Goal: Task Accomplishment & Management: Use online tool/utility

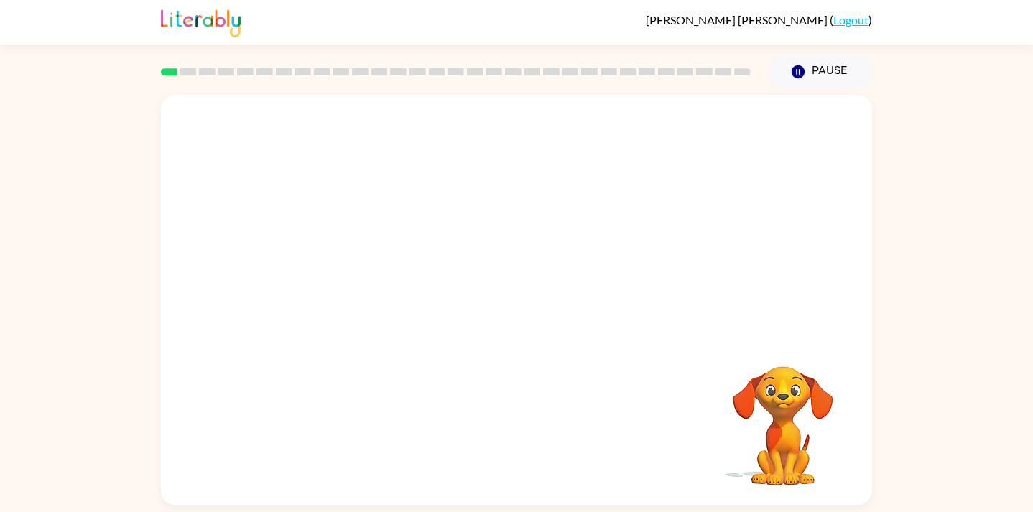
click at [481, 226] on video "Your browser must support playing .mp4 files to use Literably. Please try using…" at bounding box center [516, 215] width 711 height 241
click at [471, 223] on video "Your browser must support playing .mp4 files to use Literably. Please try using…" at bounding box center [516, 215] width 711 height 241
click at [519, 307] on div at bounding box center [517, 307] width 92 height 52
click at [488, 305] on button "button" at bounding box center [517, 307] width 92 height 52
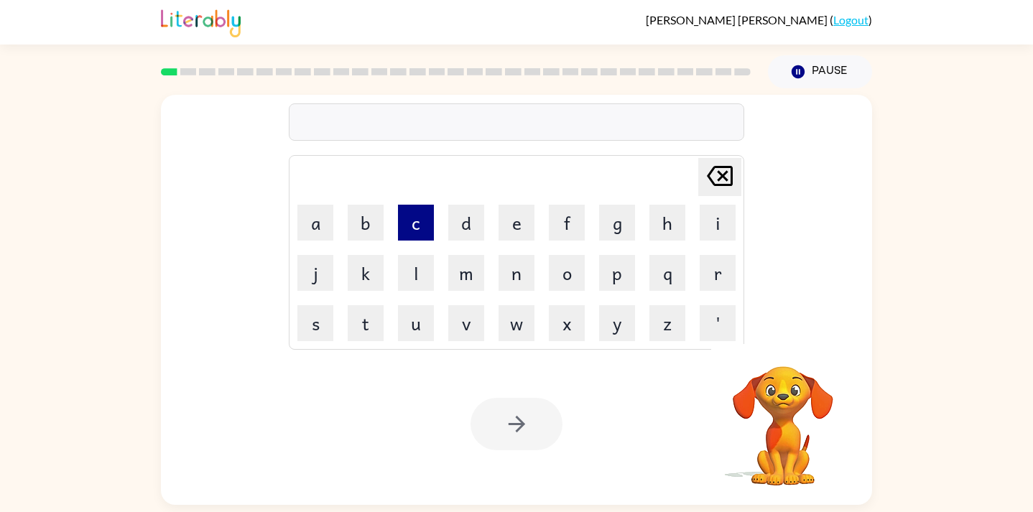
click at [412, 222] on button "c" at bounding box center [416, 223] width 36 height 36
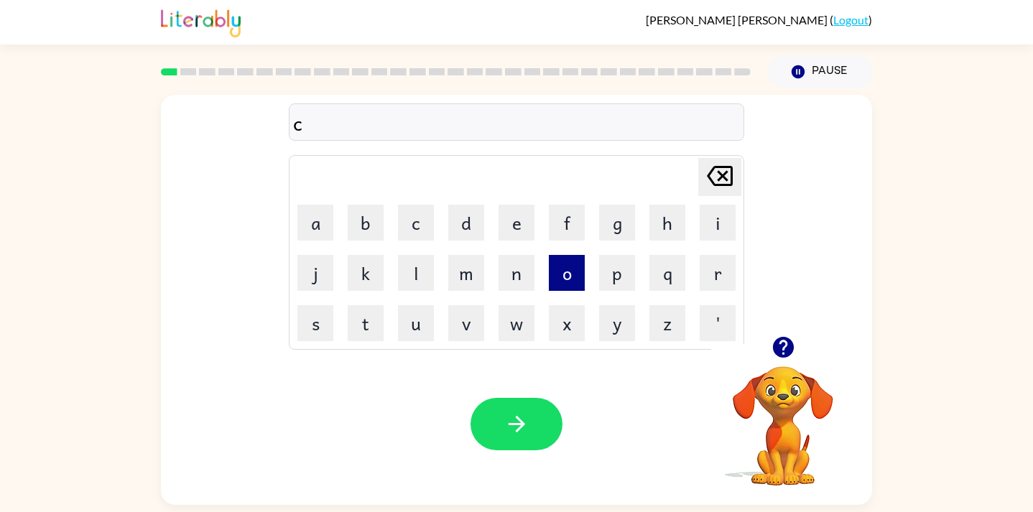
click at [571, 275] on button "o" at bounding box center [567, 273] width 36 height 36
click at [515, 269] on button "n" at bounding box center [517, 273] width 36 height 36
click at [568, 215] on button "f" at bounding box center [567, 223] width 36 height 36
click at [714, 227] on button "i" at bounding box center [718, 223] width 36 height 36
click at [716, 265] on button "r" at bounding box center [718, 273] width 36 height 36
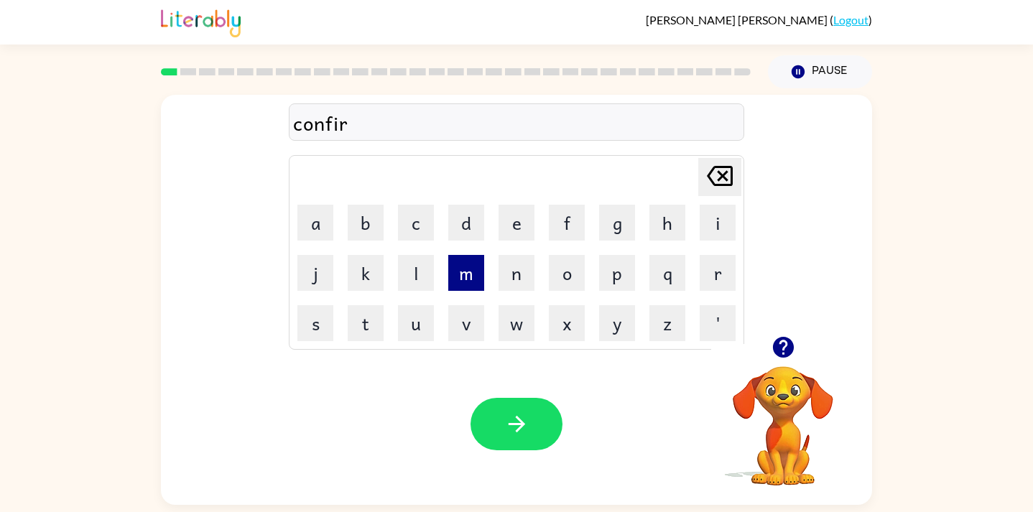
click at [461, 280] on button "m" at bounding box center [466, 273] width 36 height 36
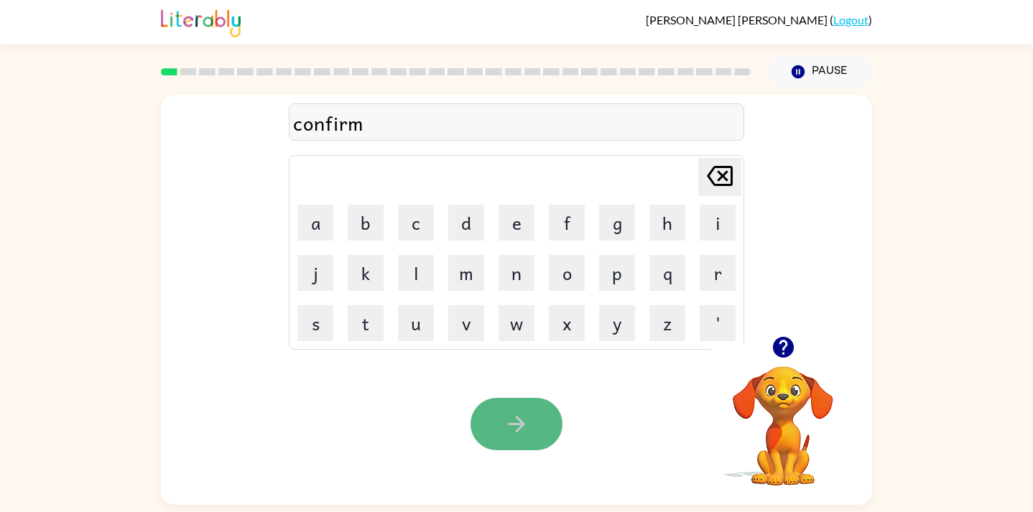
click at [517, 431] on icon "button" at bounding box center [516, 424] width 17 height 17
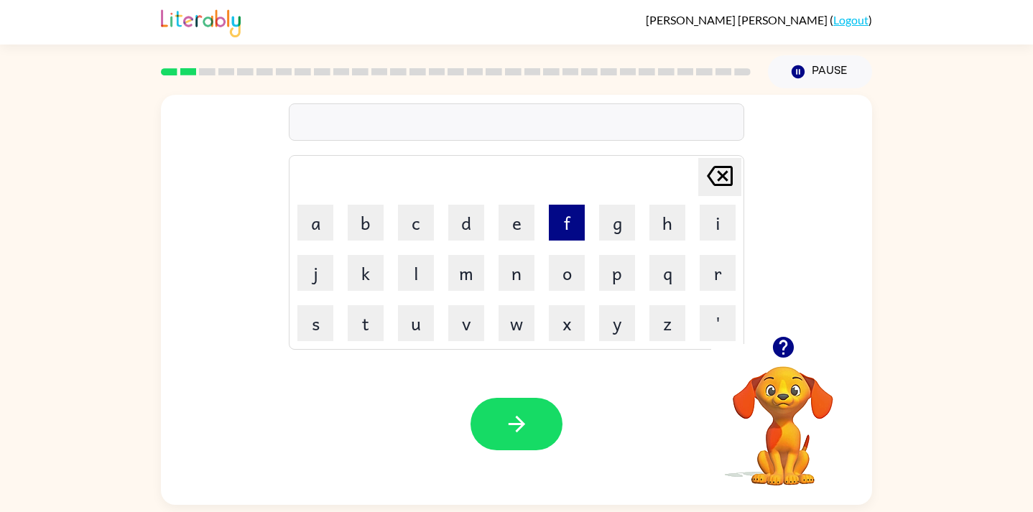
click at [573, 224] on button "f" at bounding box center [567, 223] width 36 height 36
click at [415, 256] on button "l" at bounding box center [416, 273] width 36 height 36
click at [307, 214] on button "a" at bounding box center [315, 223] width 36 height 36
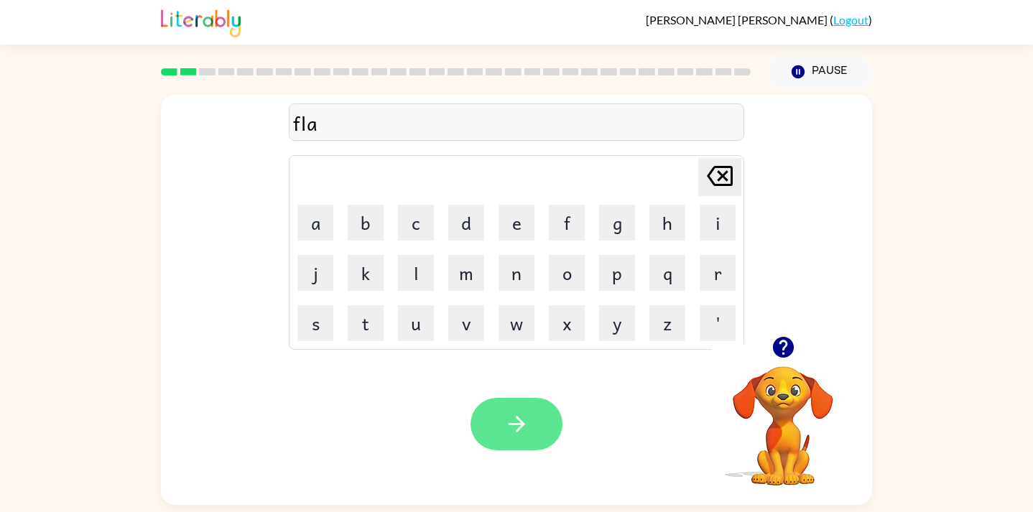
click at [522, 421] on icon "button" at bounding box center [516, 424] width 25 height 25
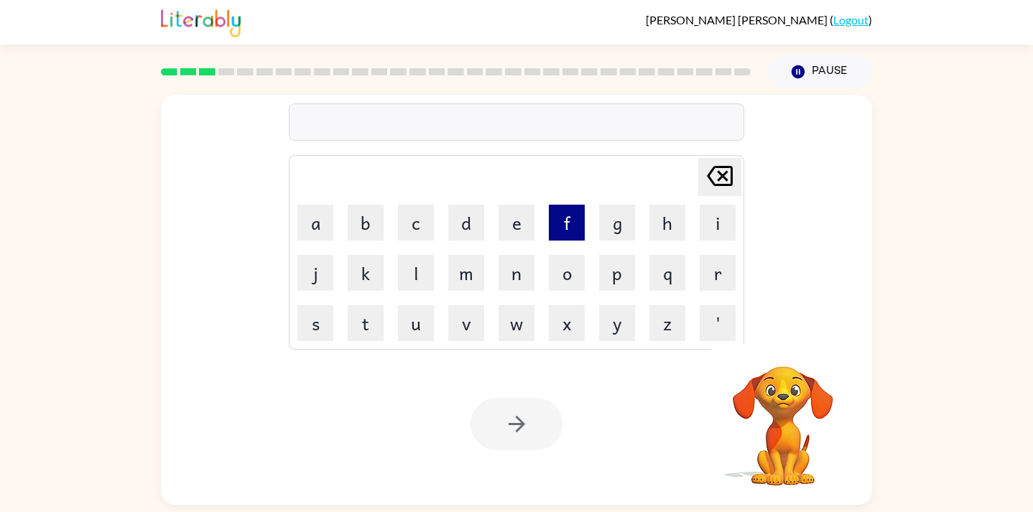
click at [568, 223] on button "f" at bounding box center [567, 223] width 36 height 36
click at [721, 208] on button "i" at bounding box center [718, 223] width 36 height 36
click at [721, 269] on button "r" at bounding box center [718, 273] width 36 height 36
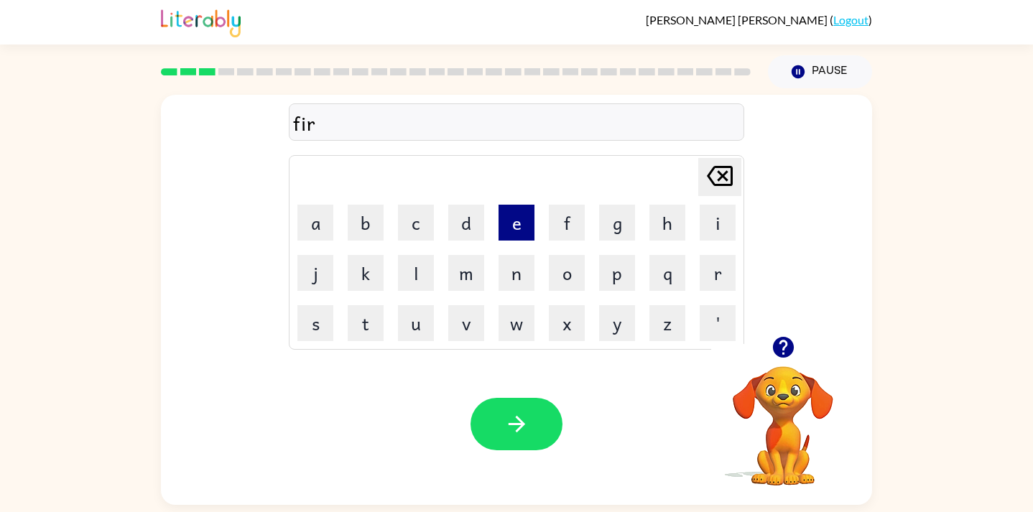
click at [522, 226] on button "e" at bounding box center [517, 223] width 36 height 36
click at [616, 270] on button "p" at bounding box center [617, 273] width 36 height 36
click at [726, 264] on button "r" at bounding box center [718, 273] width 36 height 36
click at [559, 272] on button "o" at bounding box center [567, 273] width 36 height 36
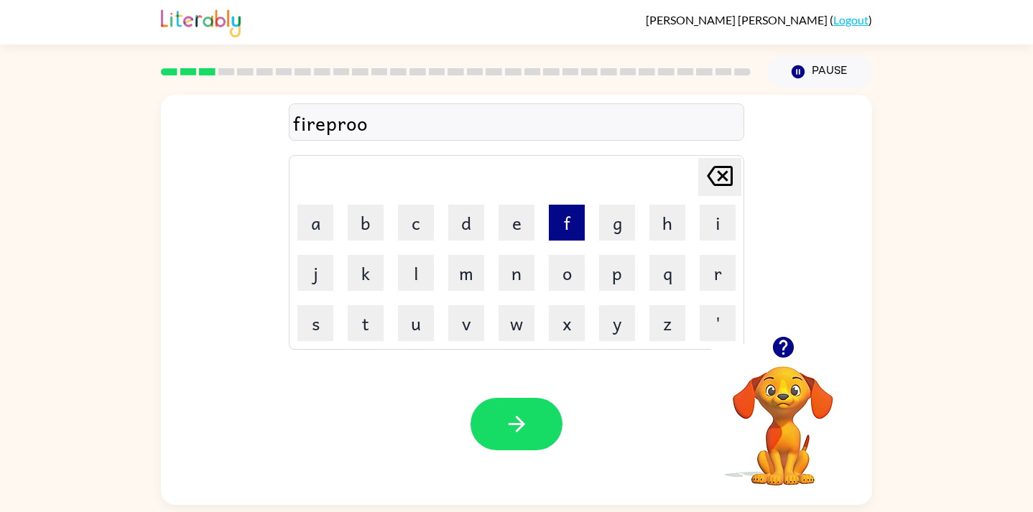
click at [563, 214] on button "f" at bounding box center [567, 223] width 36 height 36
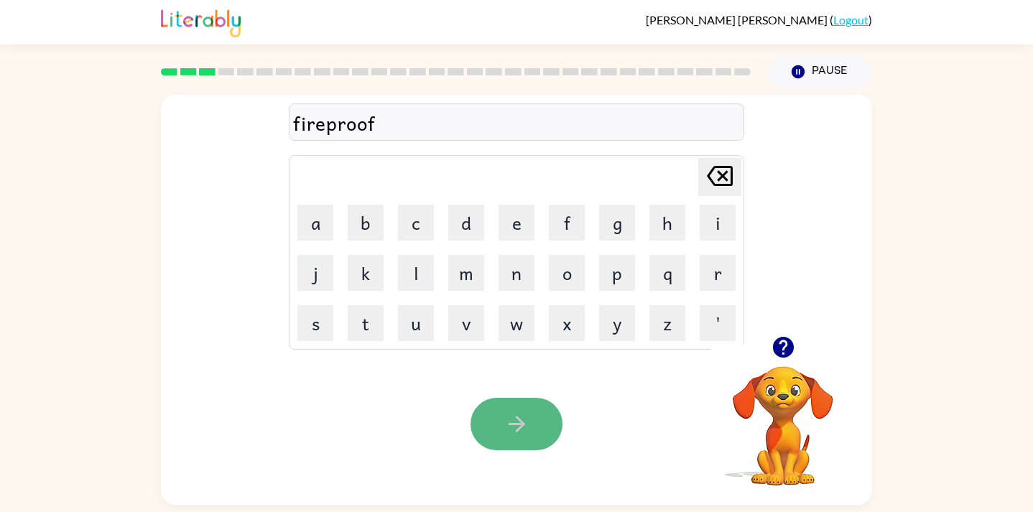
click at [494, 418] on button "button" at bounding box center [517, 424] width 92 height 52
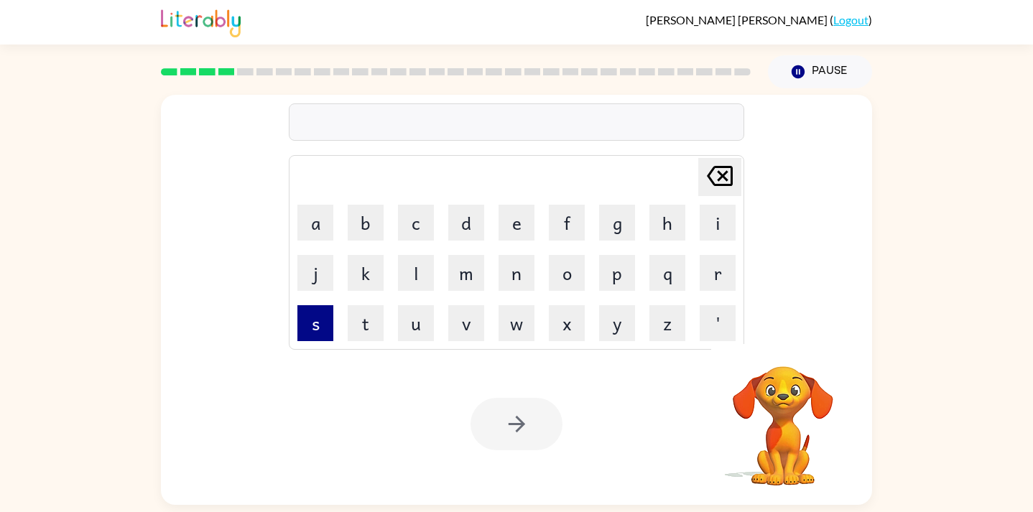
click at [308, 325] on button "s" at bounding box center [315, 323] width 36 height 36
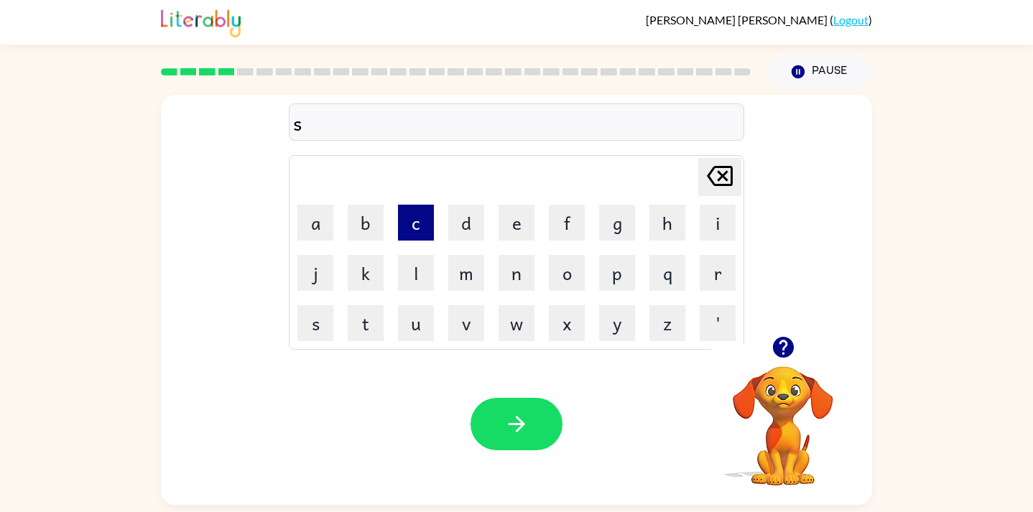
click at [415, 227] on button "c" at bounding box center [416, 223] width 36 height 36
click at [715, 281] on button "r" at bounding box center [718, 273] width 36 height 36
click at [506, 216] on button "e" at bounding box center [517, 223] width 36 height 36
click at [514, 323] on button "w" at bounding box center [517, 323] width 36 height 36
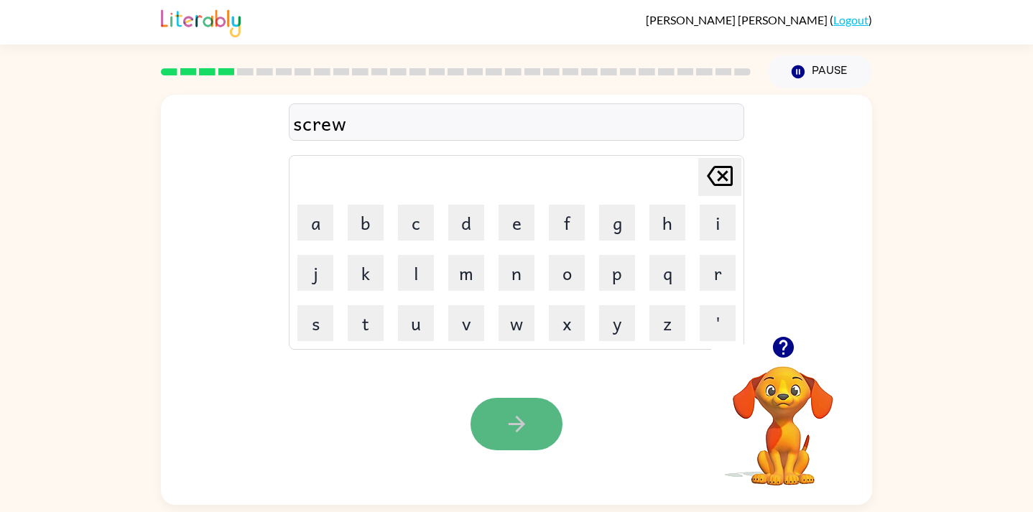
click at [506, 440] on button "button" at bounding box center [517, 424] width 92 height 52
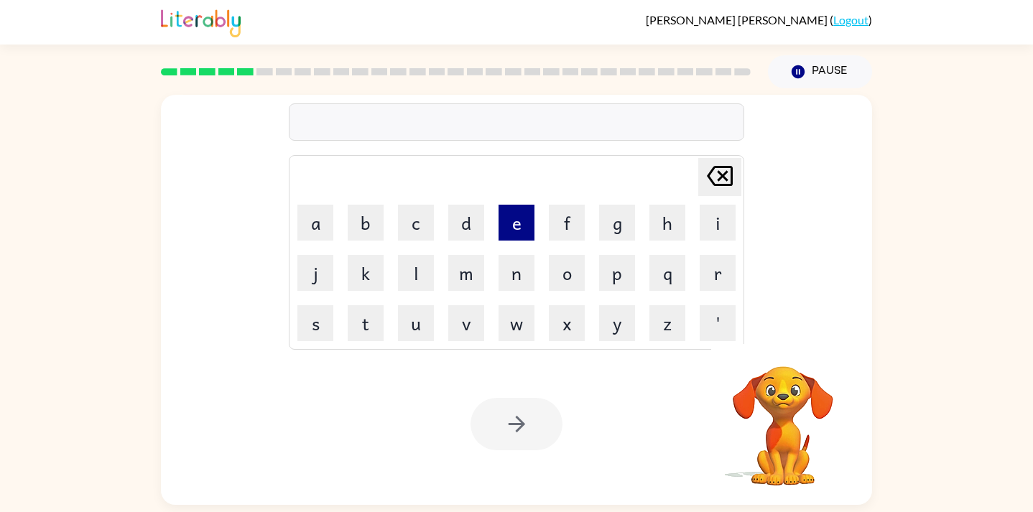
click at [506, 216] on button "e" at bounding box center [517, 223] width 36 height 36
click at [524, 282] on button "n" at bounding box center [517, 273] width 36 height 36
click at [517, 222] on button "e" at bounding box center [517, 223] width 36 height 36
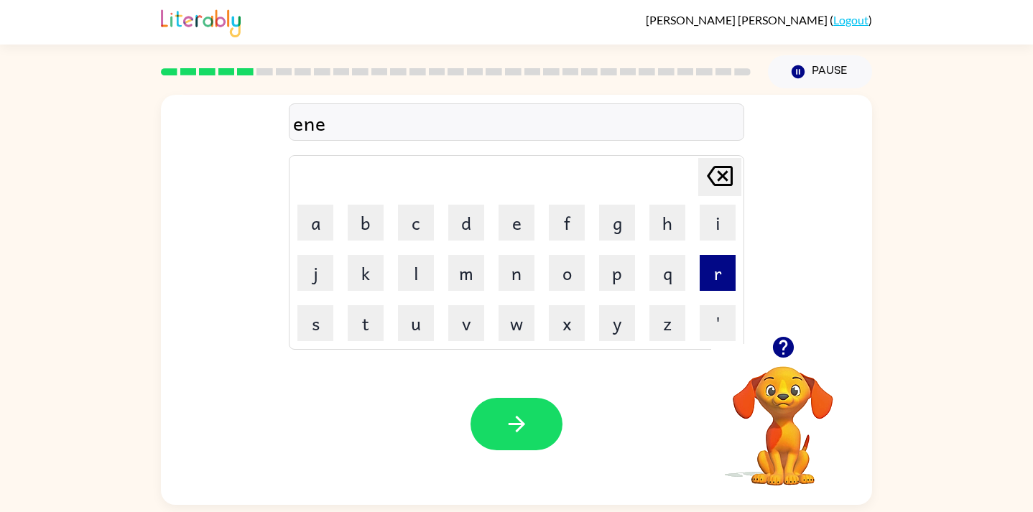
click at [715, 263] on button "r" at bounding box center [718, 273] width 36 height 36
click at [470, 269] on button "m" at bounding box center [466, 273] width 36 height 36
click at [563, 275] on button "o" at bounding box center [567, 273] width 36 height 36
click at [400, 316] on button "u" at bounding box center [416, 323] width 36 height 36
click at [304, 332] on button "s" at bounding box center [315, 323] width 36 height 36
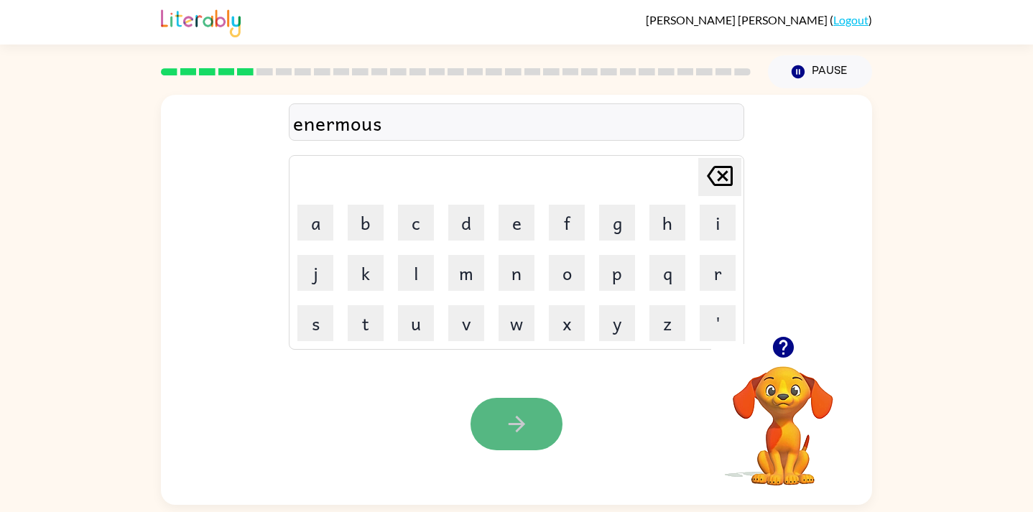
click at [515, 428] on icon "button" at bounding box center [516, 424] width 25 height 25
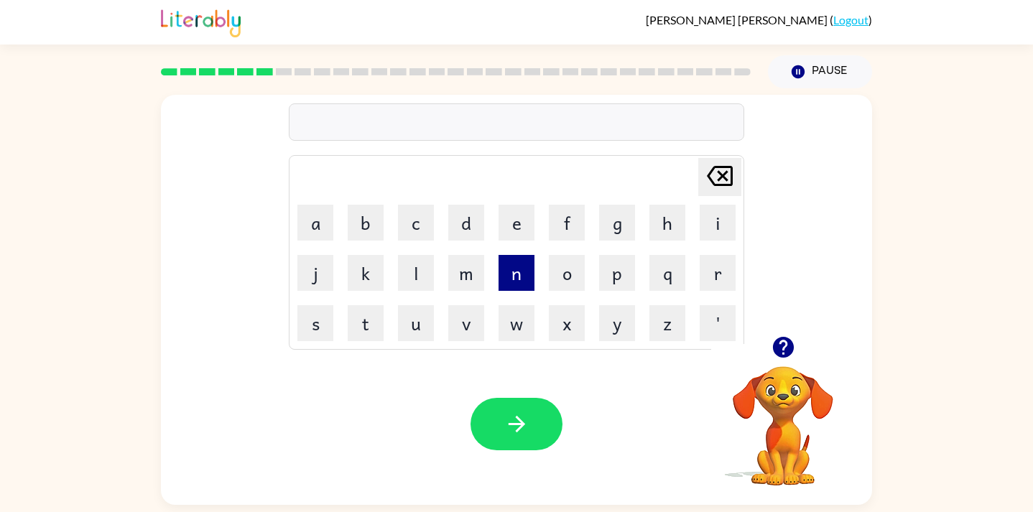
click at [519, 279] on button "n" at bounding box center [517, 273] width 36 height 36
click at [560, 271] on button "o" at bounding box center [567, 273] width 36 height 36
click at [377, 325] on button "t" at bounding box center [366, 323] width 36 height 36
click at [709, 223] on button "i" at bounding box center [718, 223] width 36 height 36
click at [352, 216] on button "b" at bounding box center [366, 223] width 36 height 36
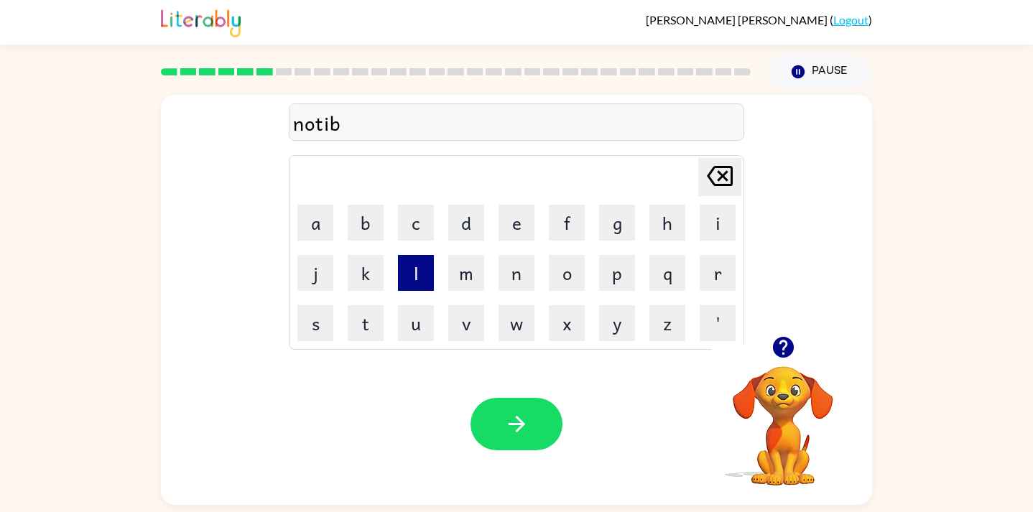
click at [426, 287] on button "l" at bounding box center [416, 273] width 36 height 36
click at [504, 222] on button "e" at bounding box center [517, 223] width 36 height 36
click at [777, 354] on icon "button" at bounding box center [782, 347] width 21 height 21
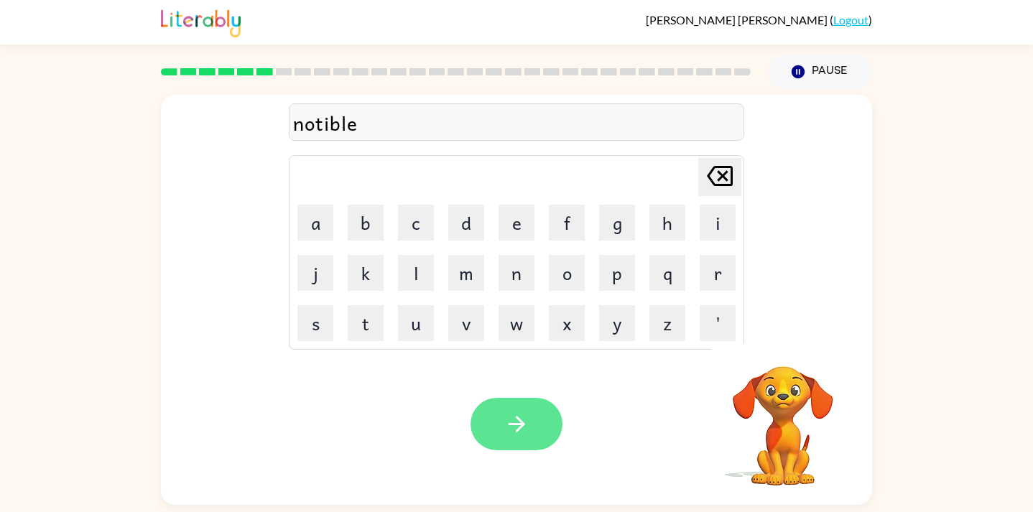
click at [546, 431] on button "button" at bounding box center [517, 424] width 92 height 52
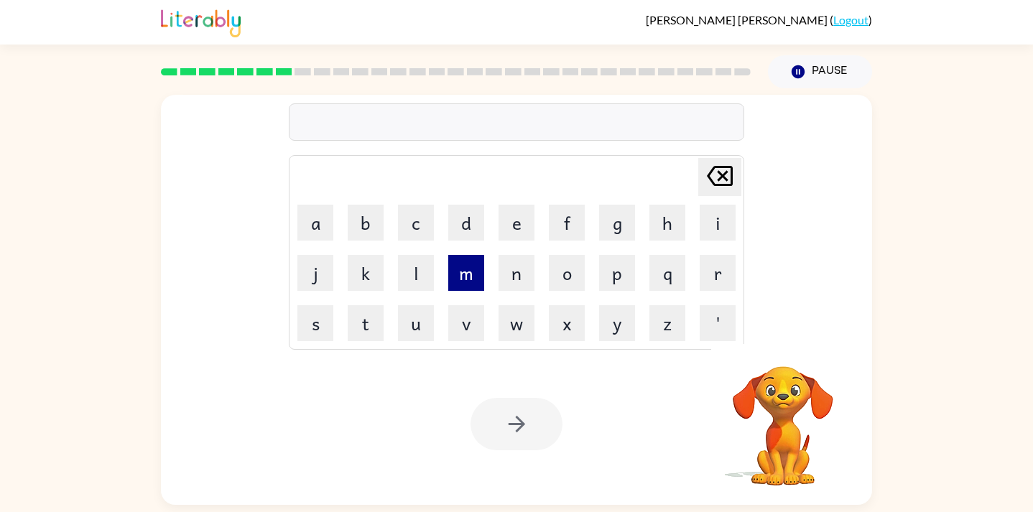
click at [470, 274] on button "m" at bounding box center [466, 273] width 36 height 36
click at [311, 219] on button "a" at bounding box center [315, 223] width 36 height 36
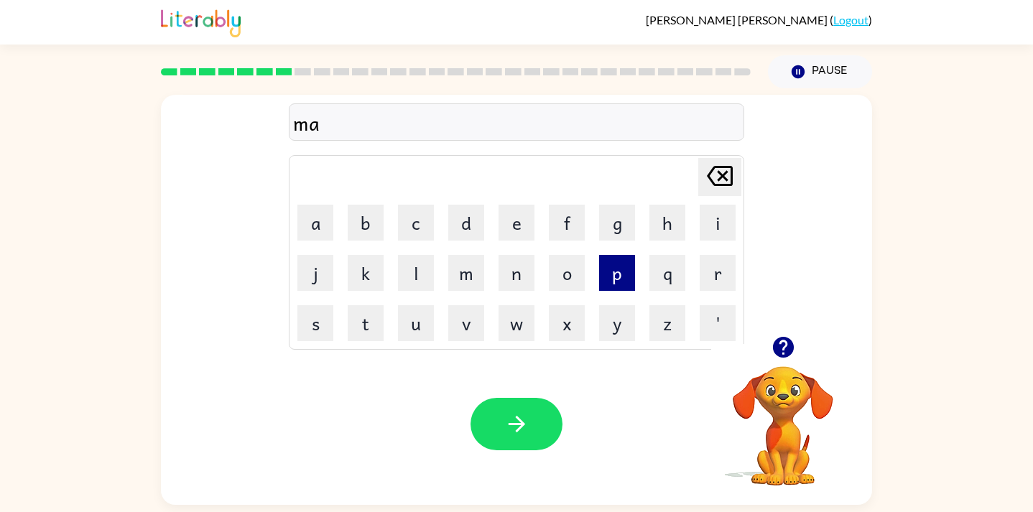
click at [615, 275] on button "p" at bounding box center [617, 273] width 36 height 36
click at [423, 276] on button "l" at bounding box center [416, 273] width 36 height 36
click at [503, 231] on button "e" at bounding box center [517, 223] width 36 height 36
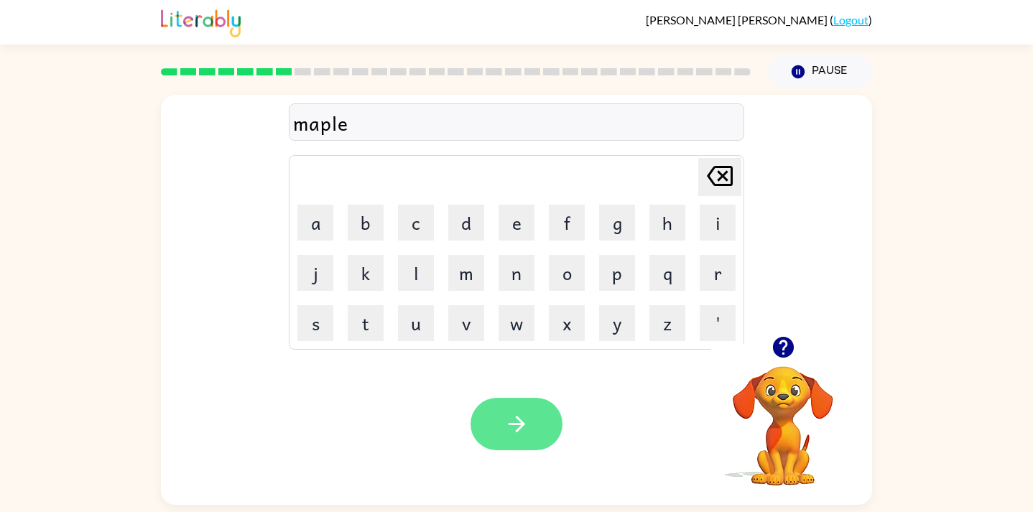
click at [501, 412] on button "button" at bounding box center [517, 424] width 92 height 52
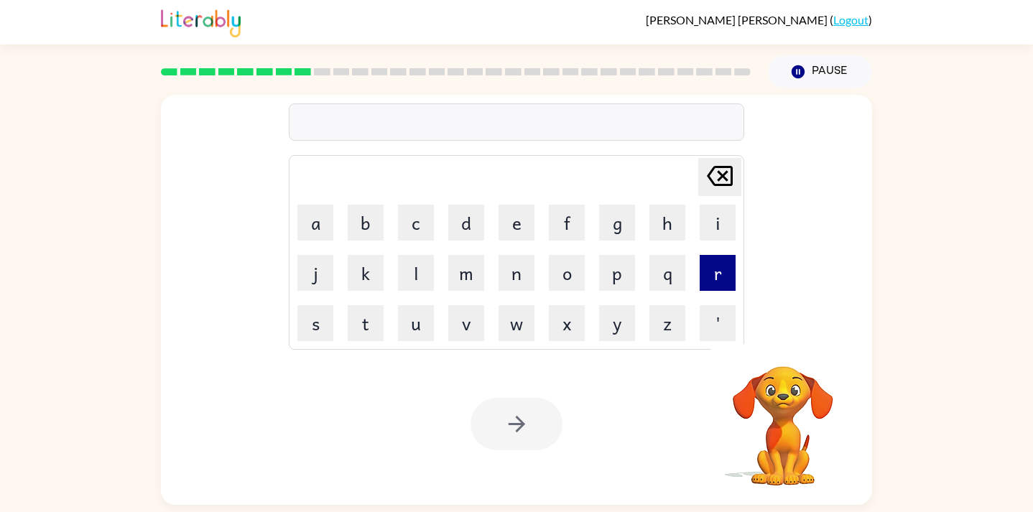
click at [704, 284] on button "r" at bounding box center [718, 273] width 36 height 36
click at [500, 229] on button "e" at bounding box center [517, 223] width 36 height 36
click at [415, 215] on button "c" at bounding box center [416, 223] width 36 height 36
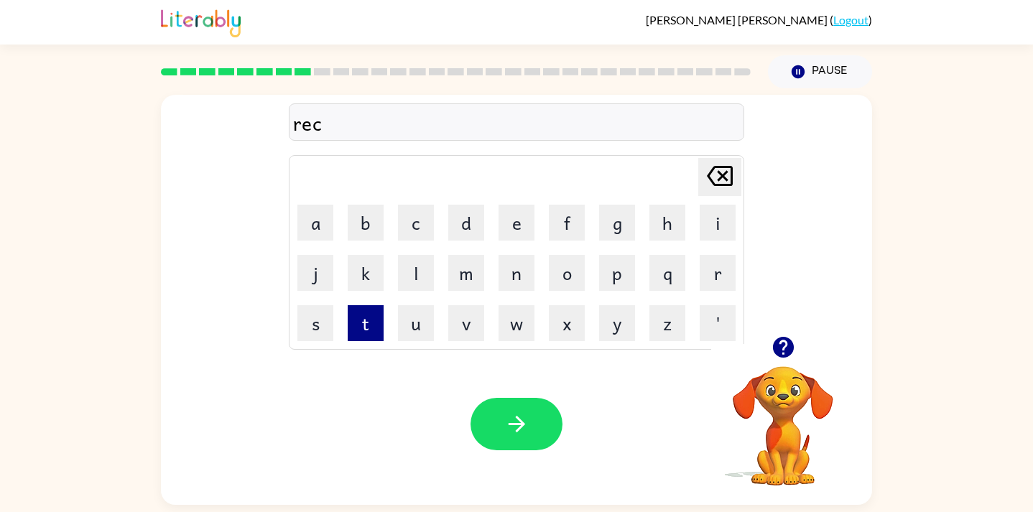
click at [371, 323] on button "t" at bounding box center [366, 323] width 36 height 36
click at [318, 231] on button "a" at bounding box center [315, 223] width 36 height 36
click at [511, 285] on button "n" at bounding box center [517, 273] width 36 height 36
click at [614, 221] on button "g" at bounding box center [617, 223] width 36 height 36
click at [406, 277] on button "l" at bounding box center [416, 273] width 36 height 36
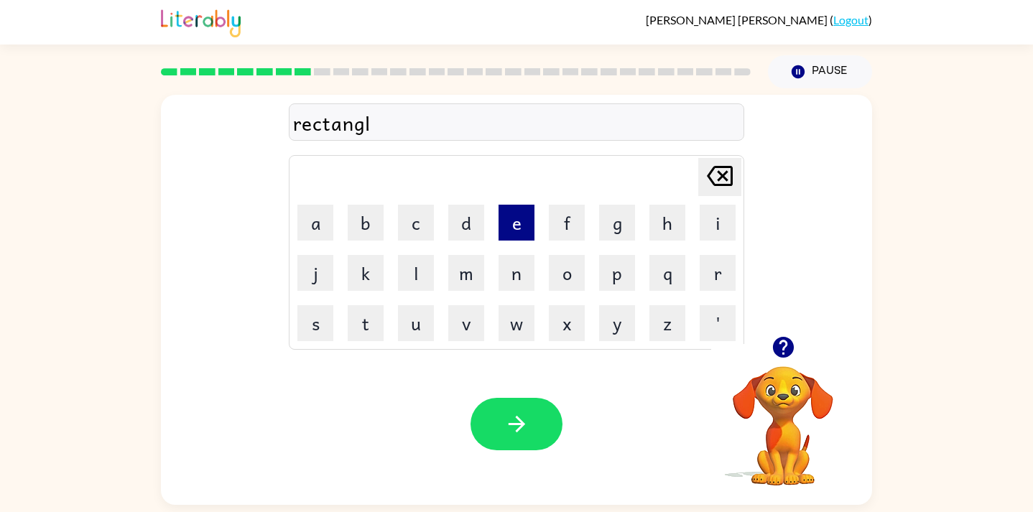
click at [517, 226] on button "e" at bounding box center [517, 223] width 36 height 36
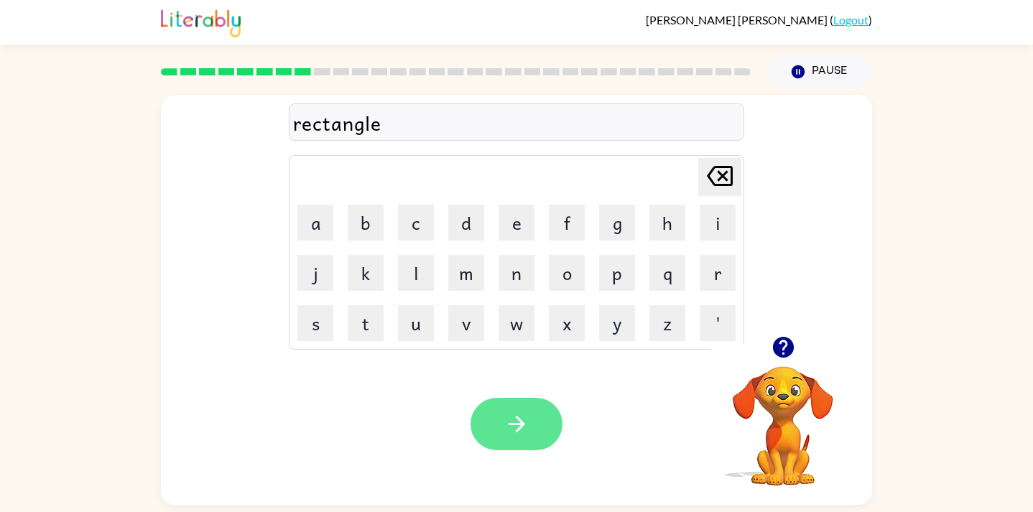
click at [496, 417] on button "button" at bounding box center [517, 424] width 92 height 52
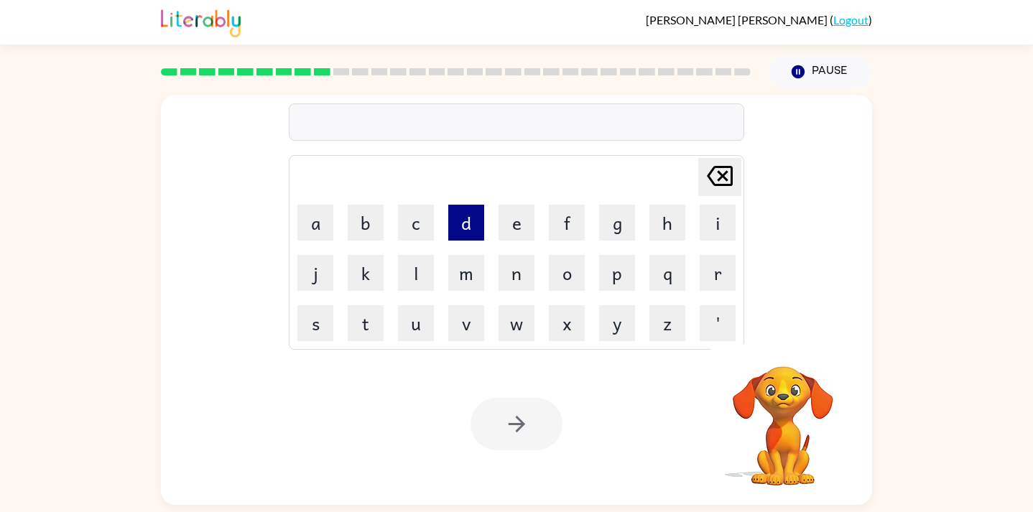
click at [460, 234] on button "d" at bounding box center [466, 223] width 36 height 36
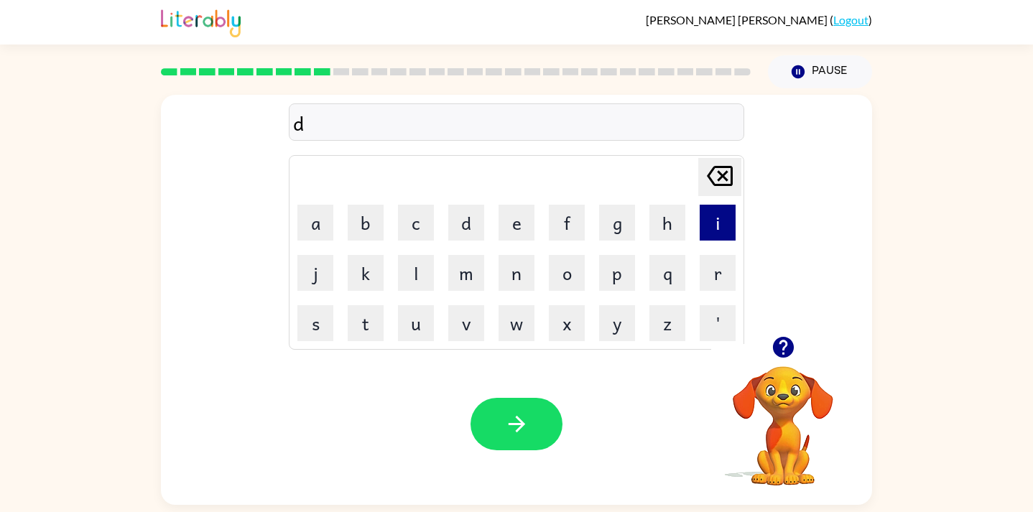
click at [708, 217] on button "i" at bounding box center [718, 223] width 36 height 36
click at [317, 324] on button "s" at bounding box center [315, 323] width 36 height 36
click at [721, 265] on button "r" at bounding box center [718, 273] width 36 height 36
click at [524, 210] on button "e" at bounding box center [517, 223] width 36 height 36
click at [302, 318] on button "s" at bounding box center [315, 323] width 36 height 36
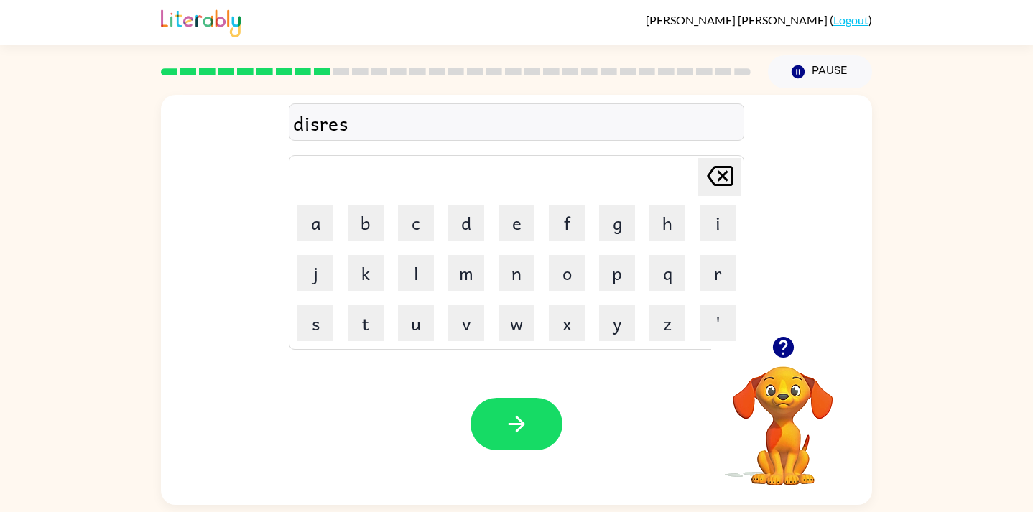
type button "s"
click at [521, 423] on icon "button" at bounding box center [516, 424] width 17 height 17
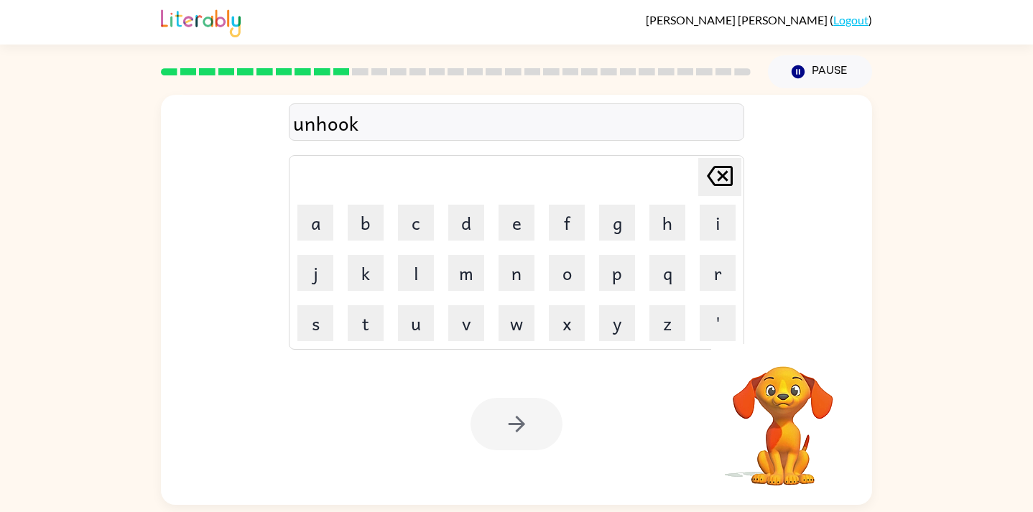
click at [527, 425] on div at bounding box center [517, 424] width 92 height 52
click at [528, 430] on icon "button" at bounding box center [516, 424] width 25 height 25
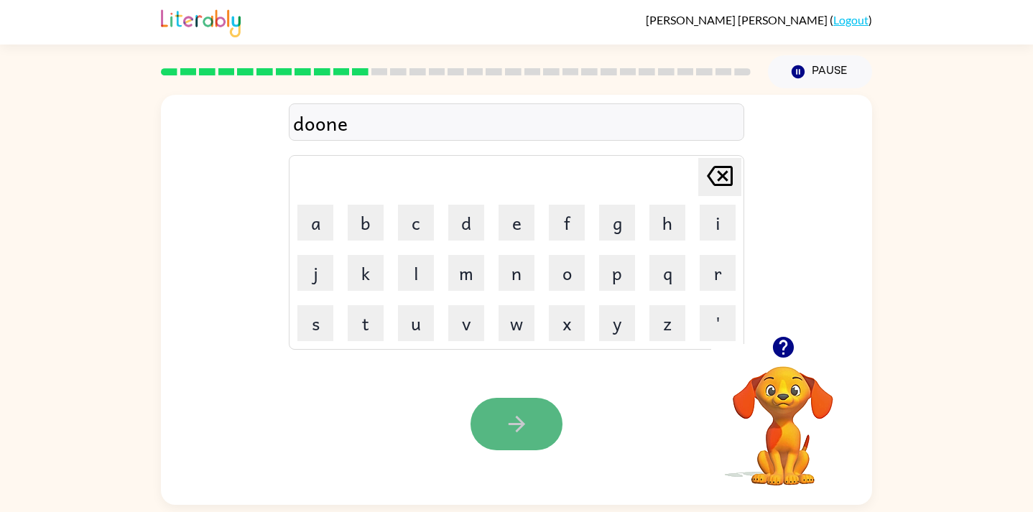
click at [524, 424] on icon "button" at bounding box center [516, 424] width 17 height 17
click at [533, 423] on button "button" at bounding box center [517, 424] width 92 height 52
click at [540, 427] on button "button" at bounding box center [517, 424] width 92 height 52
click at [526, 431] on icon "button" at bounding box center [516, 424] width 25 height 25
click at [519, 422] on icon "button" at bounding box center [516, 424] width 17 height 17
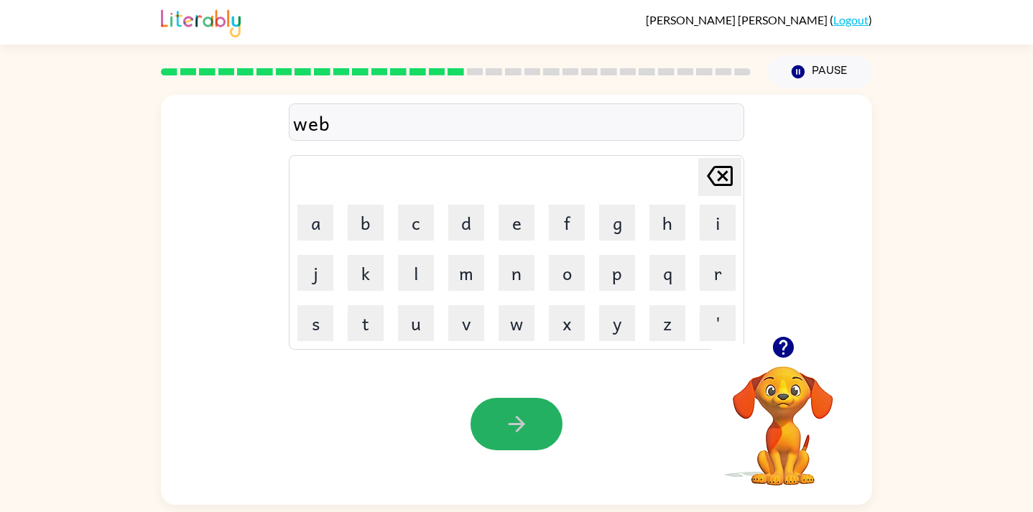
click at [496, 405] on button "button" at bounding box center [517, 424] width 92 height 52
click at [512, 420] on icon "button" at bounding box center [516, 424] width 25 height 25
click at [511, 426] on icon "button" at bounding box center [516, 424] width 25 height 25
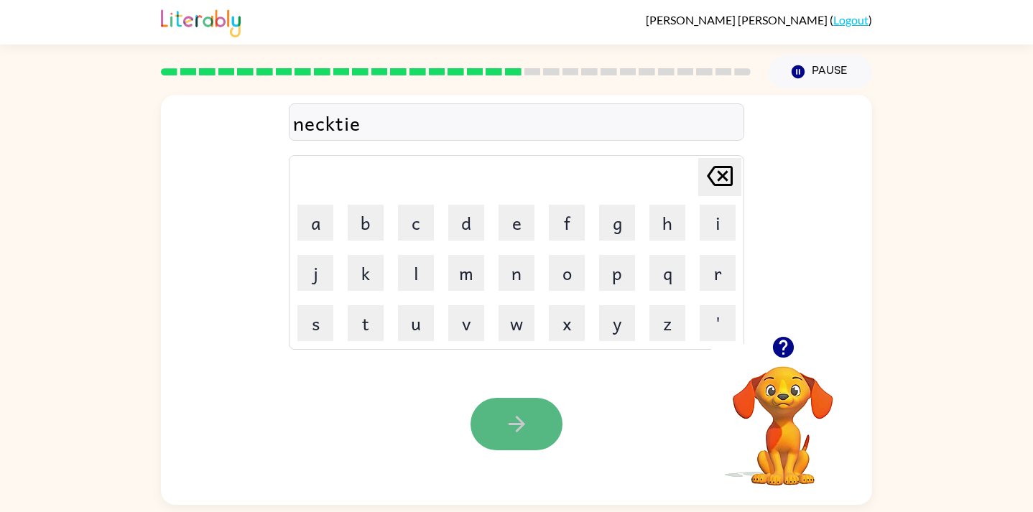
click at [509, 422] on icon "button" at bounding box center [516, 424] width 25 height 25
click at [519, 418] on icon "button" at bounding box center [516, 424] width 25 height 25
click at [517, 422] on icon "button" at bounding box center [516, 424] width 25 height 25
click at [513, 422] on icon "button" at bounding box center [516, 424] width 25 height 25
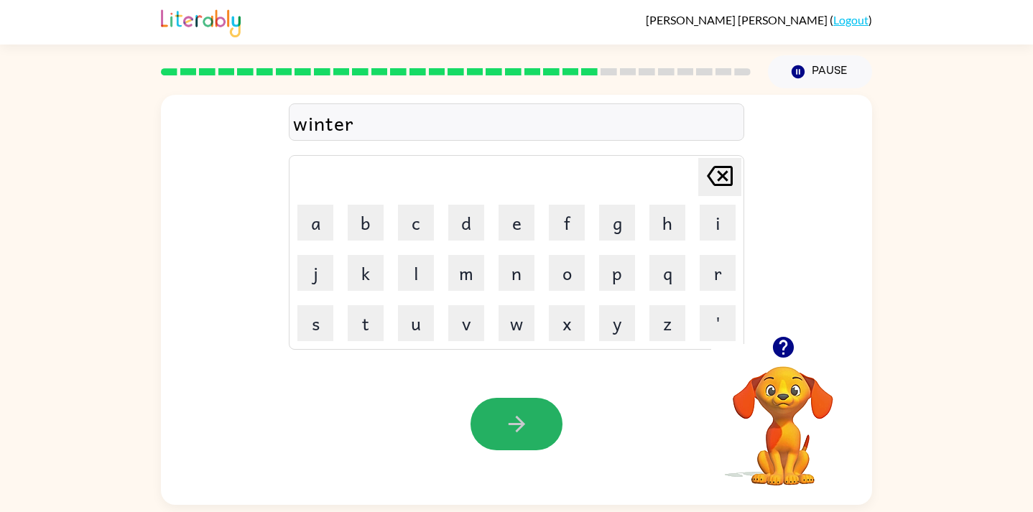
click at [513, 421] on icon "button" at bounding box center [516, 424] width 25 height 25
click at [509, 422] on icon "button" at bounding box center [516, 424] width 25 height 25
click at [508, 424] on icon "button" at bounding box center [516, 424] width 17 height 17
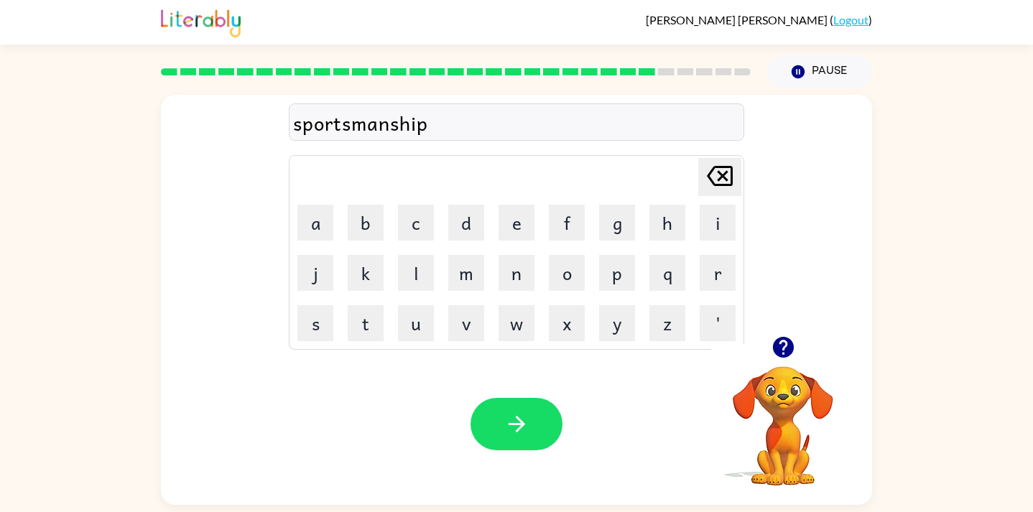
click at [514, 426] on icon "button" at bounding box center [516, 424] width 25 height 25
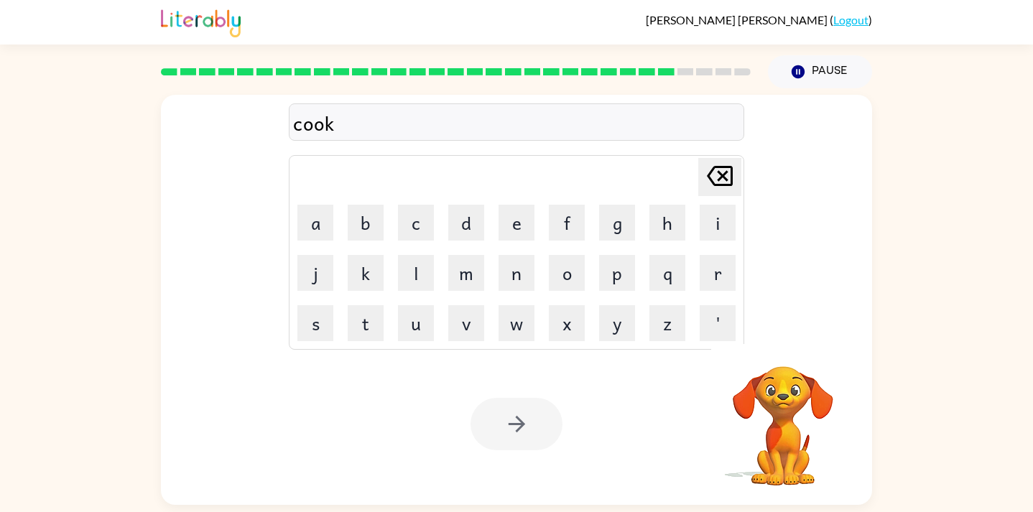
click at [515, 422] on div at bounding box center [517, 424] width 92 height 52
click at [515, 422] on icon "button" at bounding box center [516, 424] width 25 height 25
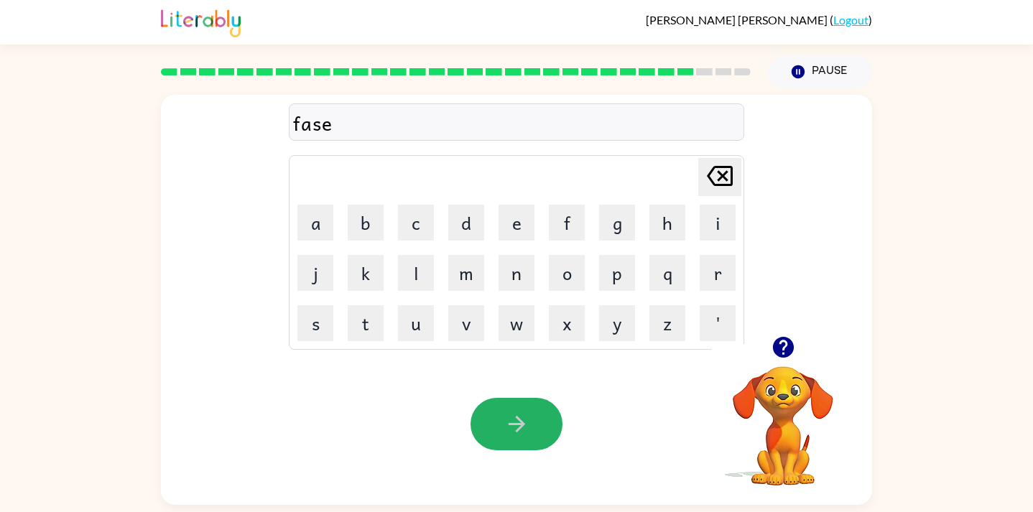
click at [515, 422] on icon "button" at bounding box center [516, 424] width 25 height 25
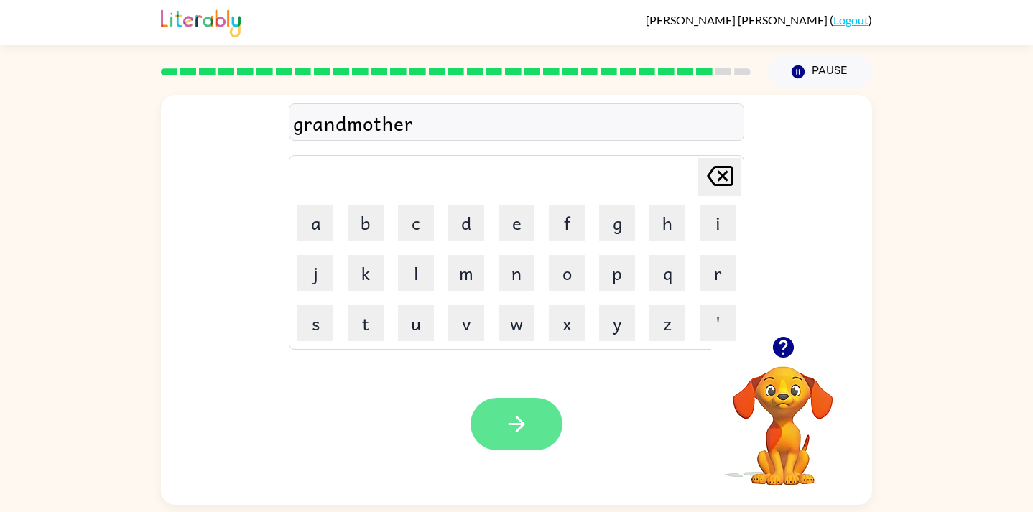
click at [541, 442] on button "button" at bounding box center [517, 424] width 92 height 52
click at [537, 440] on button "button" at bounding box center [517, 424] width 92 height 52
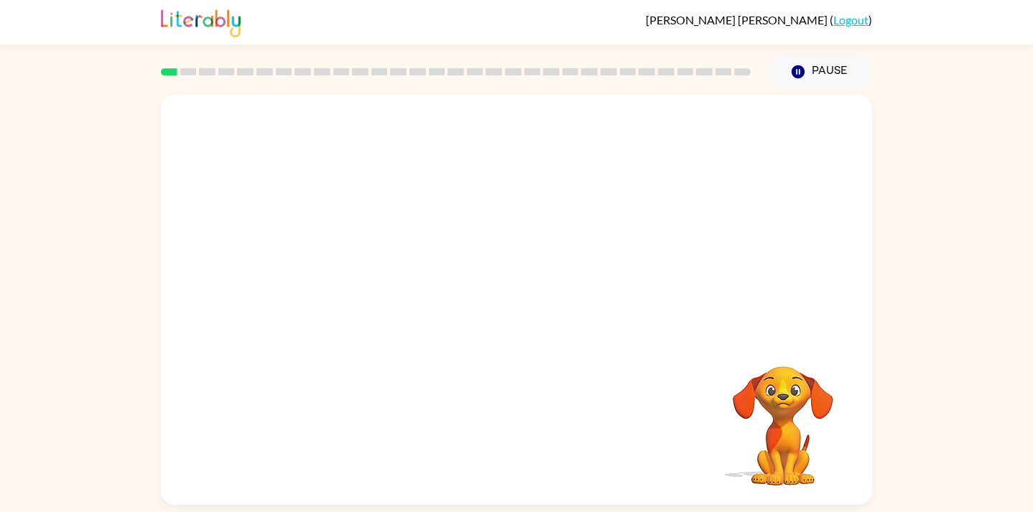
click at [346, 269] on video "Your browser must support playing .mp4 files to use Literably. Please try using…" at bounding box center [516, 215] width 711 height 241
click at [514, 325] on button "button" at bounding box center [517, 307] width 92 height 52
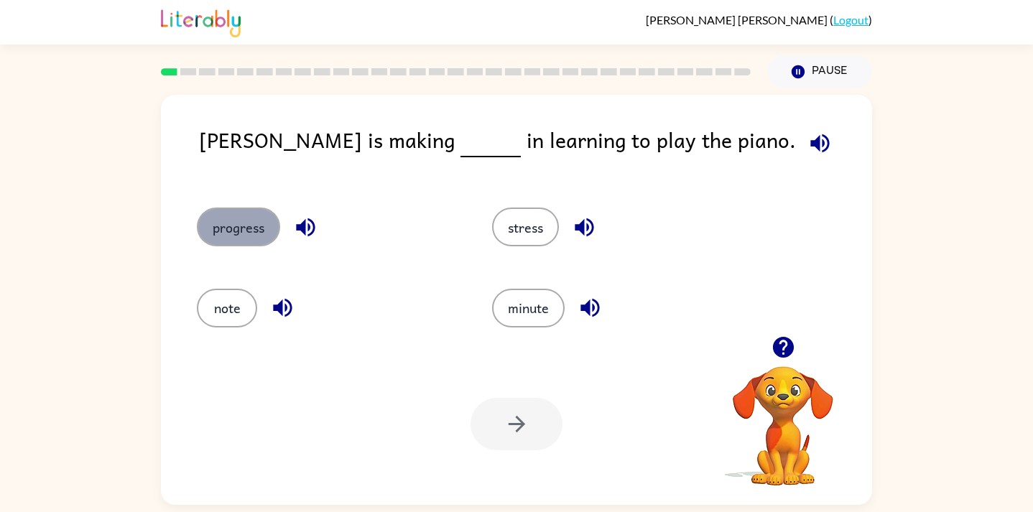
click at [245, 229] on button "progress" at bounding box center [238, 227] width 83 height 39
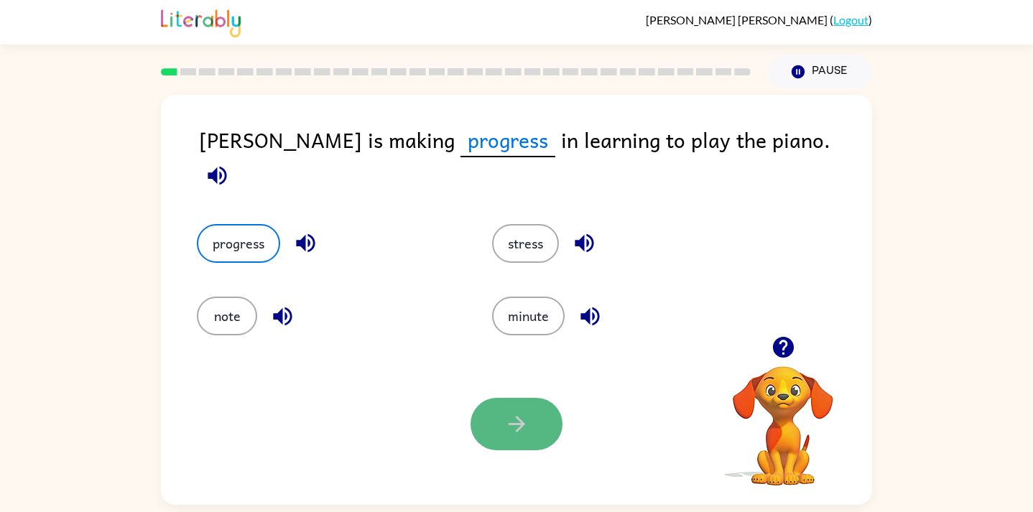
click at [532, 424] on button "button" at bounding box center [517, 424] width 92 height 52
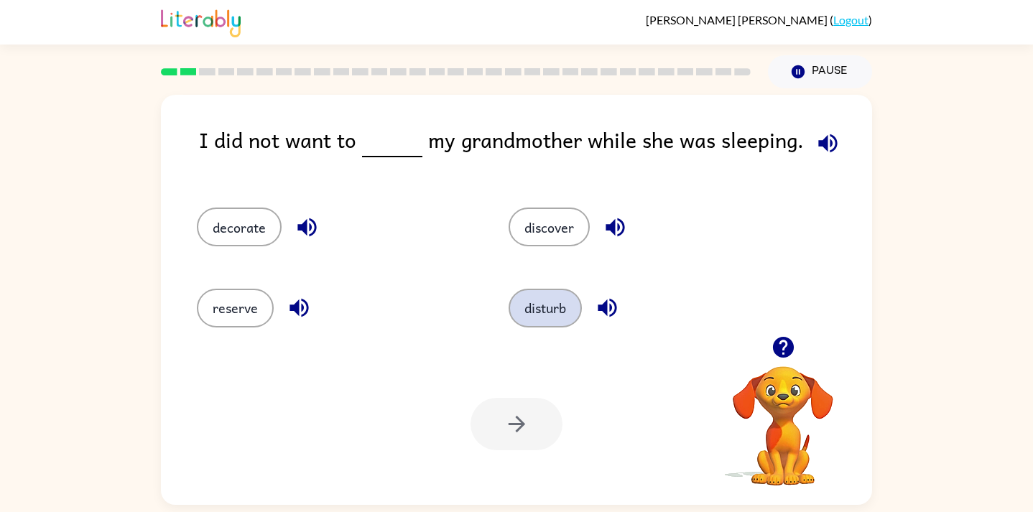
click at [527, 315] on button "disturb" at bounding box center [545, 308] width 73 height 39
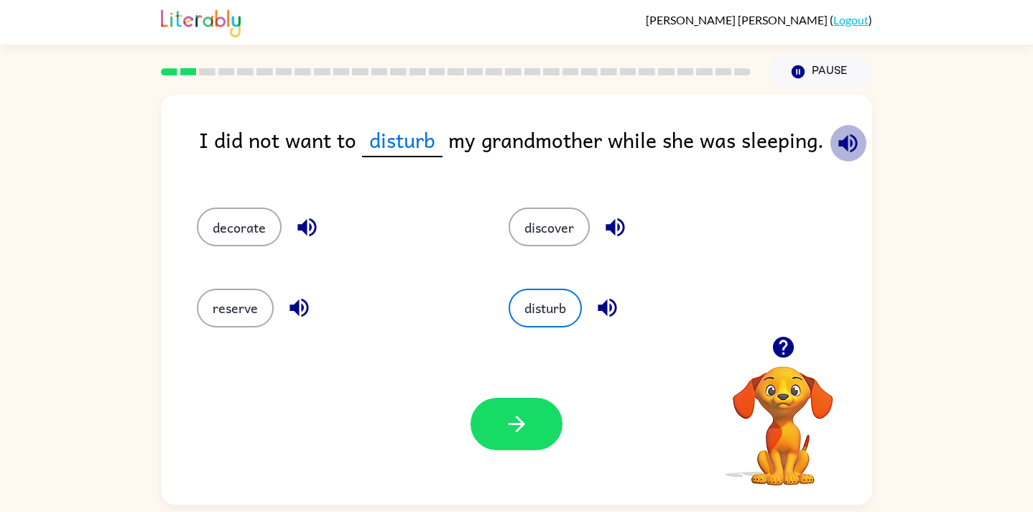
click at [848, 131] on icon "button" at bounding box center [848, 143] width 25 height 25
click at [512, 428] on icon "button" at bounding box center [516, 424] width 25 height 25
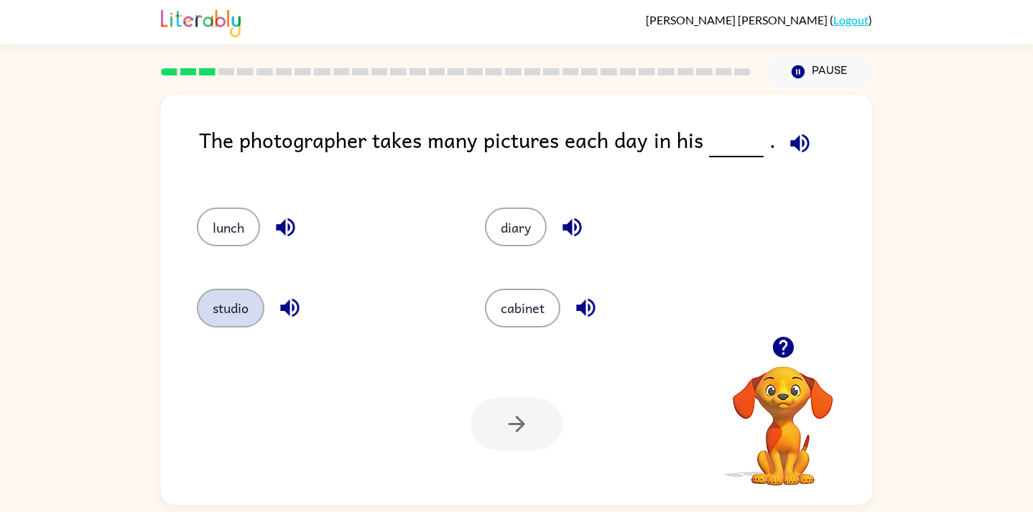
click at [218, 304] on button "studio" at bounding box center [231, 308] width 68 height 39
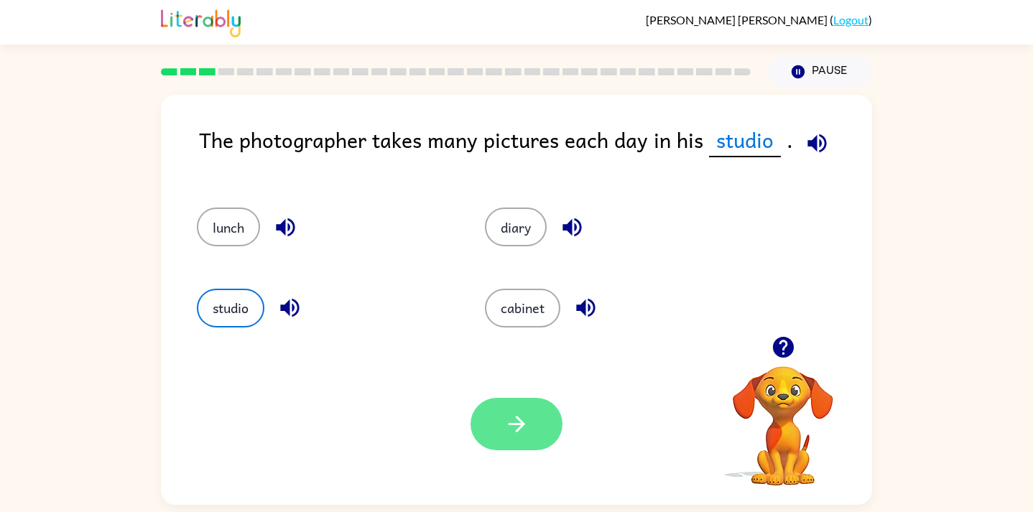
click at [495, 427] on button "button" at bounding box center [517, 424] width 92 height 52
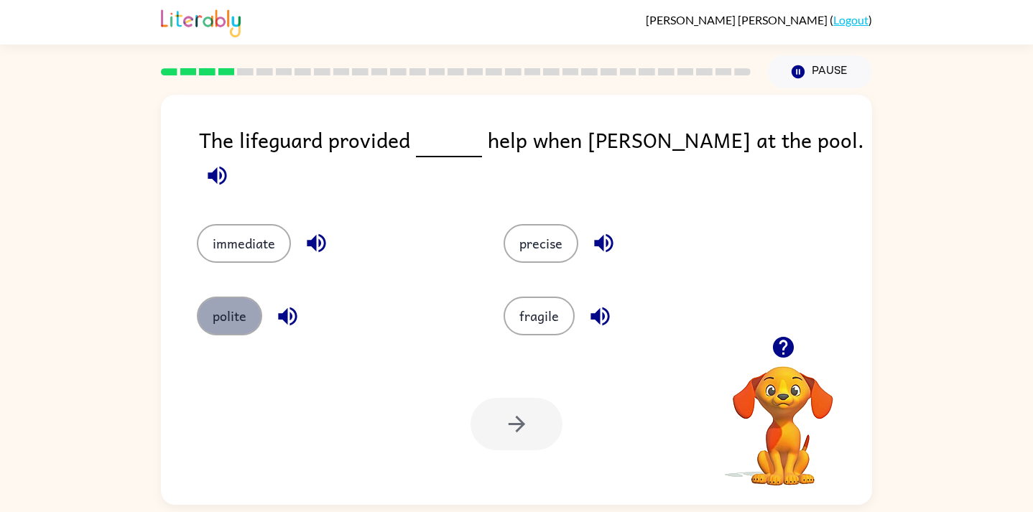
click at [233, 315] on button "polite" at bounding box center [229, 316] width 65 height 39
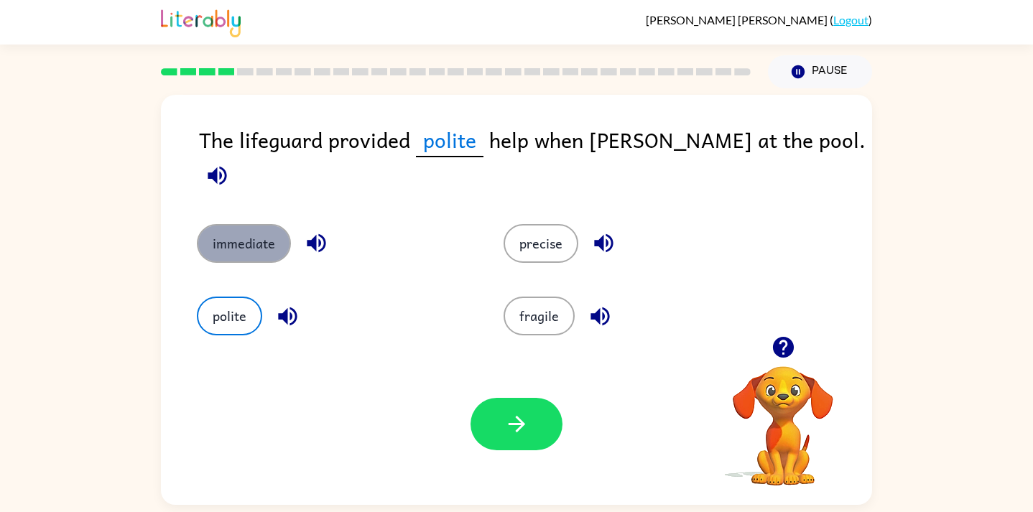
click at [255, 225] on button "immediate" at bounding box center [244, 243] width 94 height 39
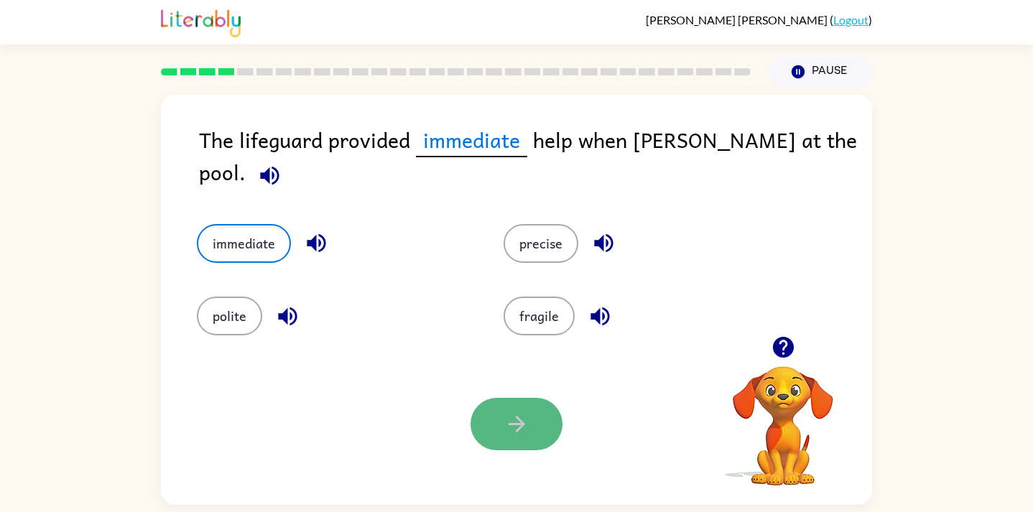
click at [499, 442] on button "button" at bounding box center [517, 424] width 92 height 52
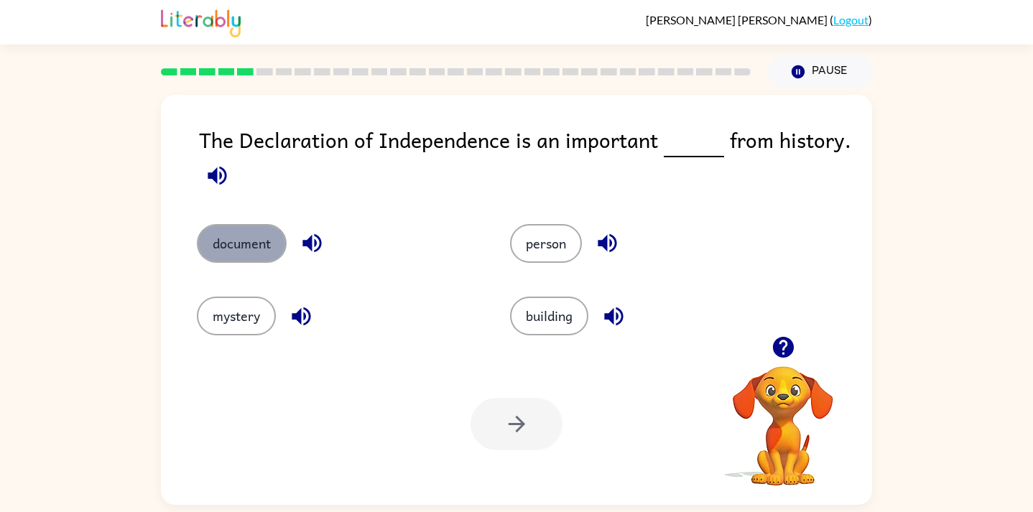
click at [256, 251] on button "document" at bounding box center [242, 243] width 90 height 39
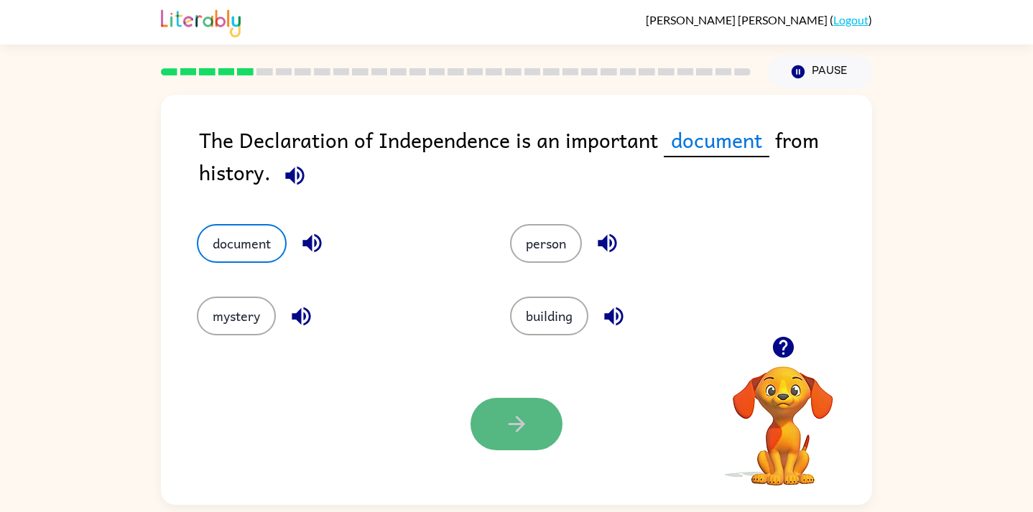
click at [499, 426] on button "button" at bounding box center [517, 424] width 92 height 52
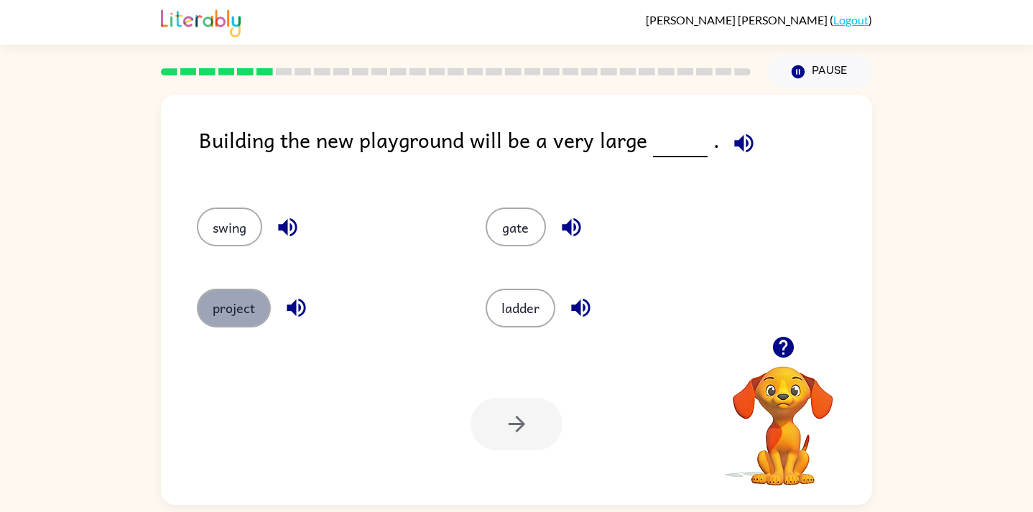
click at [221, 309] on button "project" at bounding box center [234, 308] width 74 height 39
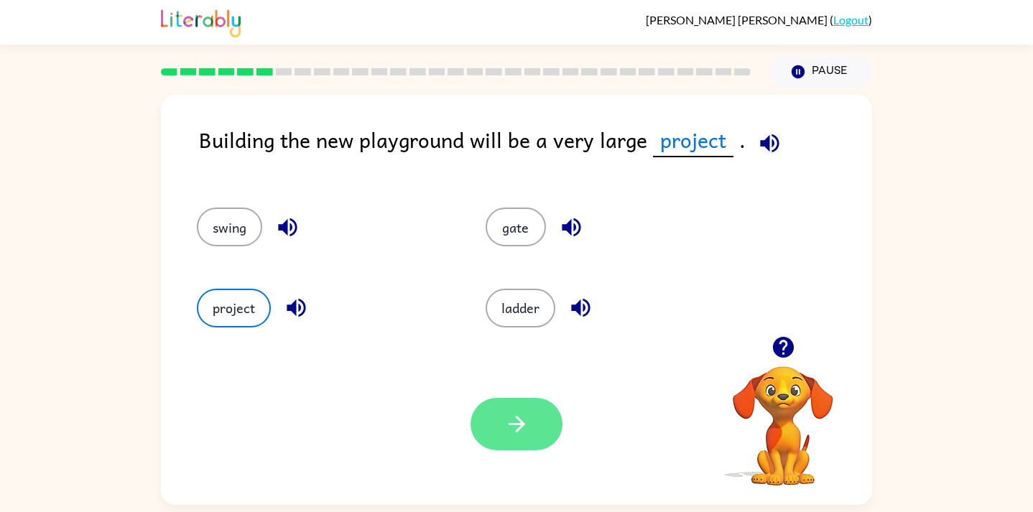
click at [526, 419] on icon "button" at bounding box center [516, 424] width 25 height 25
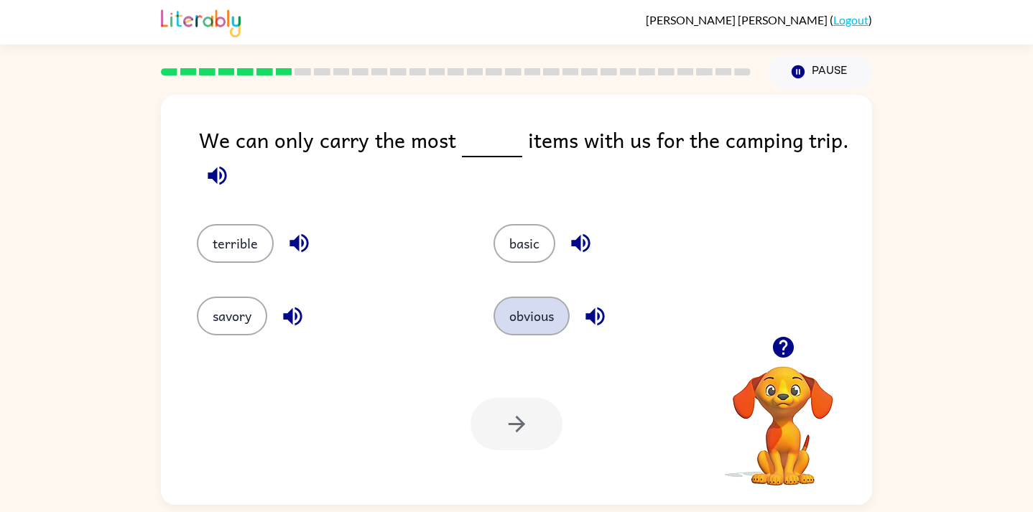
click at [540, 327] on button "obvious" at bounding box center [532, 316] width 76 height 39
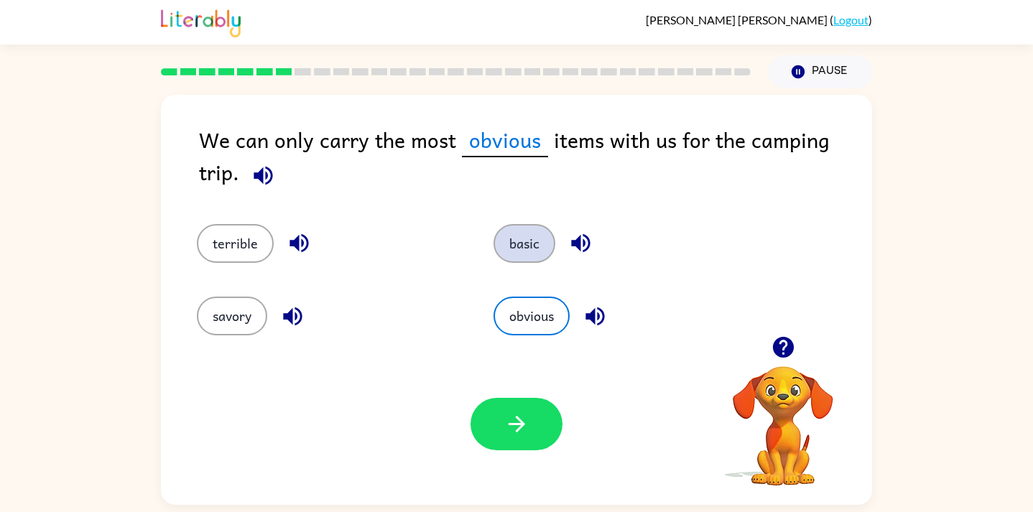
click at [517, 254] on button "basic" at bounding box center [525, 243] width 62 height 39
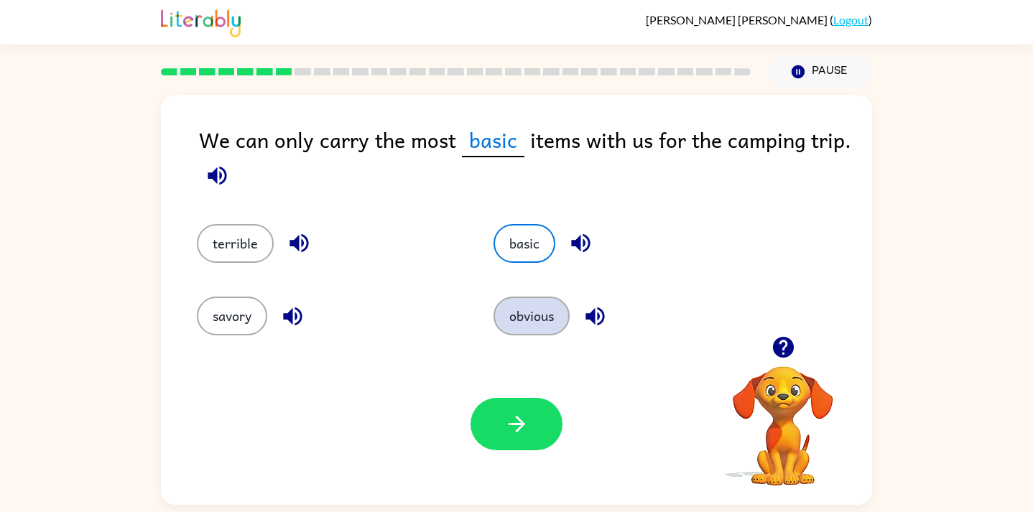
click at [530, 320] on button "obvious" at bounding box center [532, 316] width 76 height 39
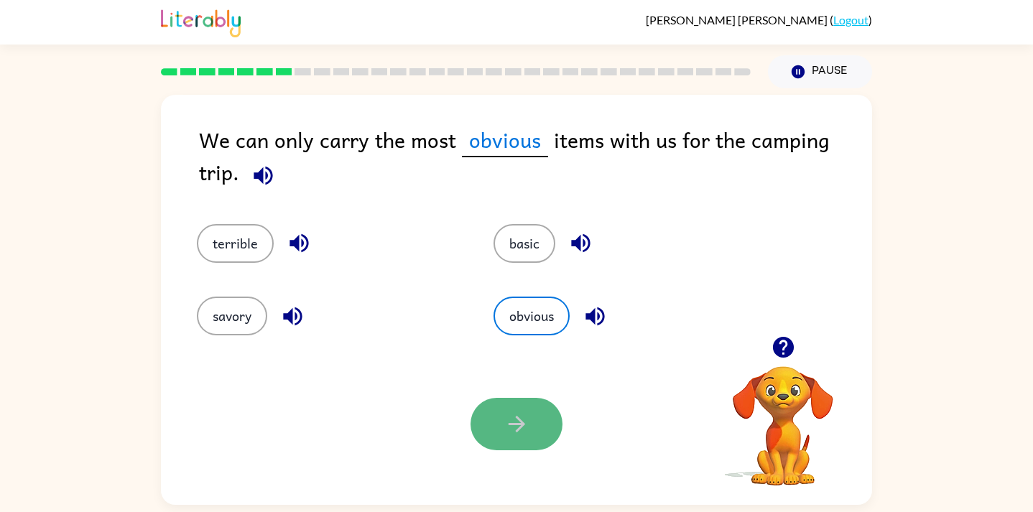
click at [535, 419] on button "button" at bounding box center [517, 424] width 92 height 52
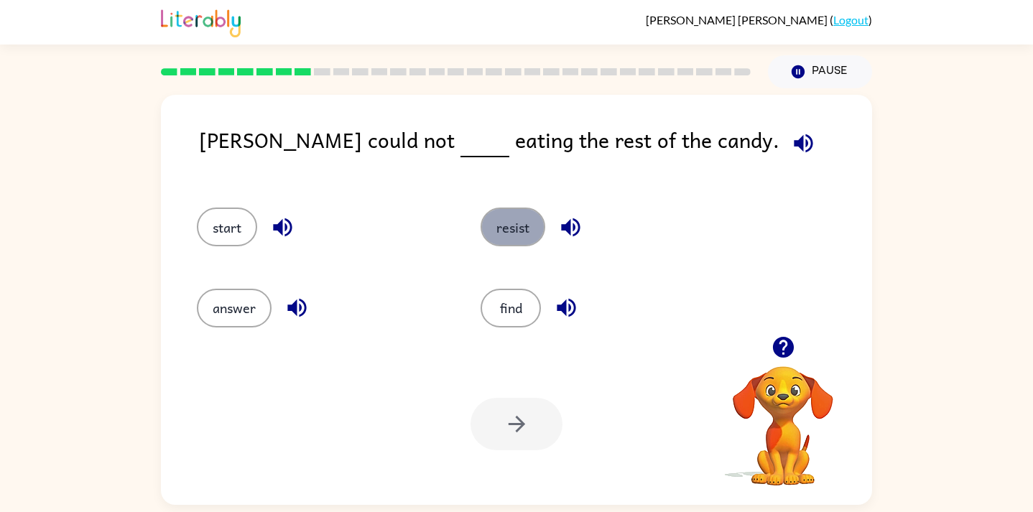
click at [517, 220] on button "resist" at bounding box center [513, 227] width 65 height 39
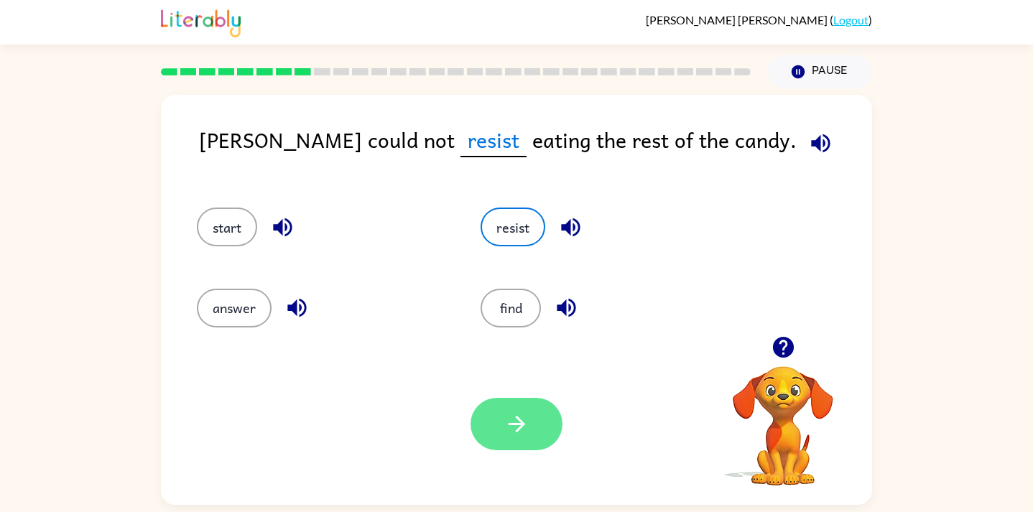
click at [504, 418] on icon "button" at bounding box center [516, 424] width 25 height 25
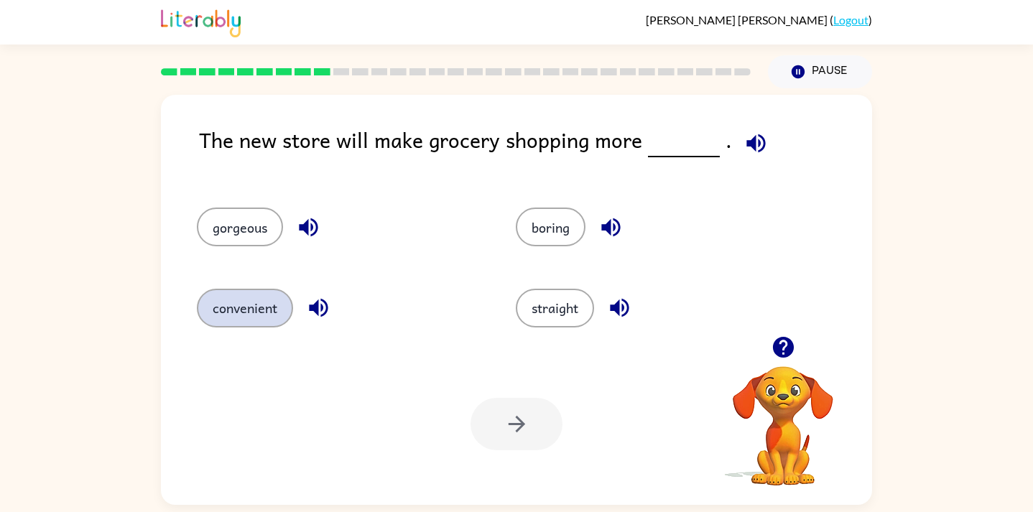
click at [249, 307] on button "convenient" at bounding box center [245, 308] width 96 height 39
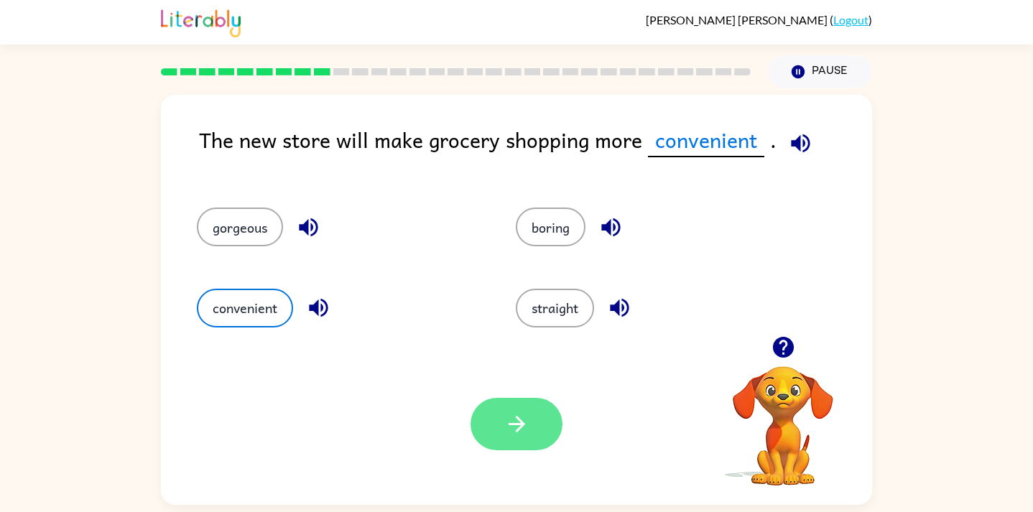
click at [544, 428] on button "button" at bounding box center [517, 424] width 92 height 52
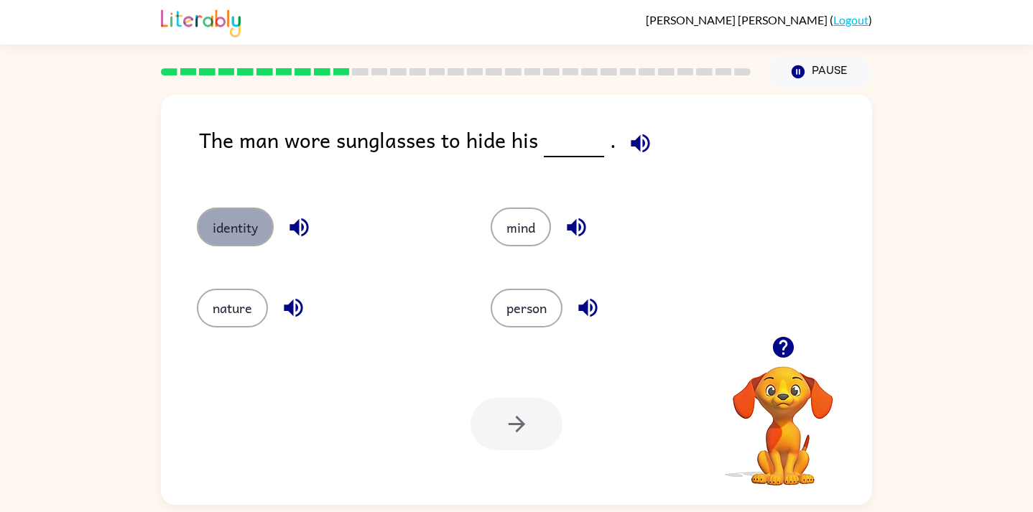
click at [228, 245] on button "identity" at bounding box center [235, 227] width 77 height 39
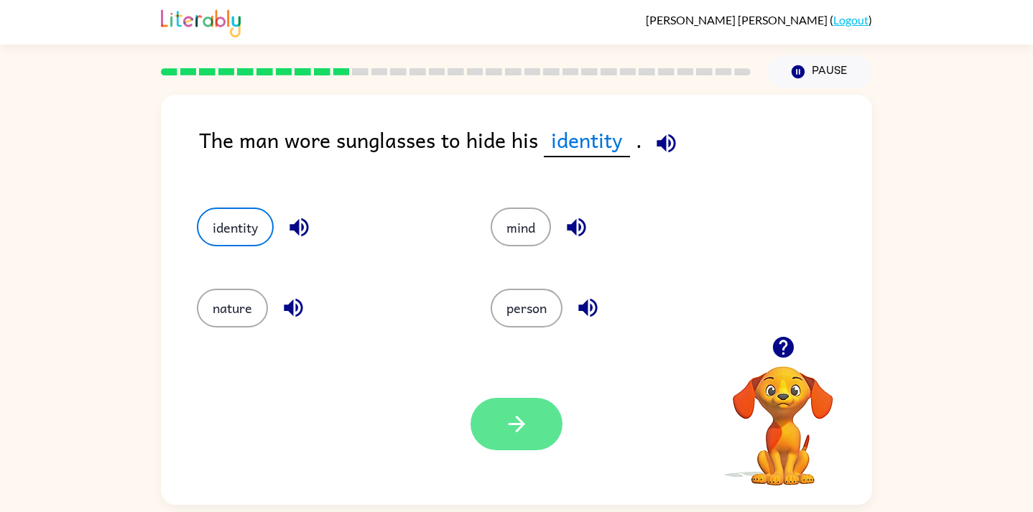
click at [506, 443] on button "button" at bounding box center [517, 424] width 92 height 52
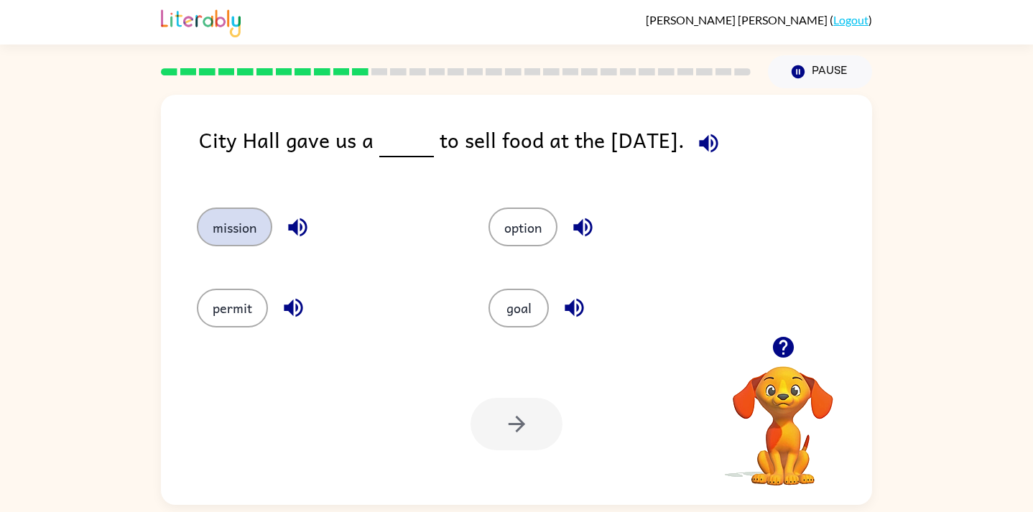
click at [232, 219] on button "mission" at bounding box center [234, 227] width 75 height 39
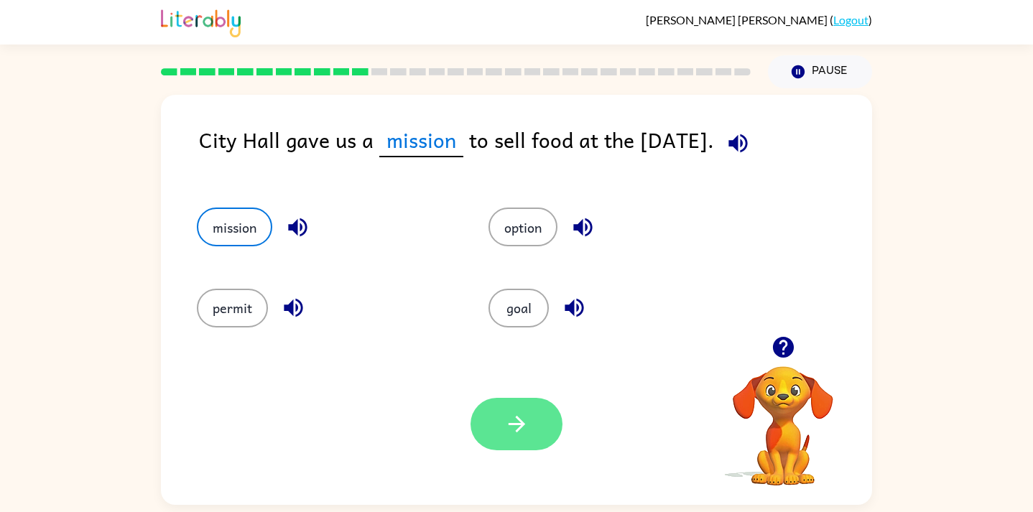
click at [512, 436] on icon "button" at bounding box center [516, 424] width 25 height 25
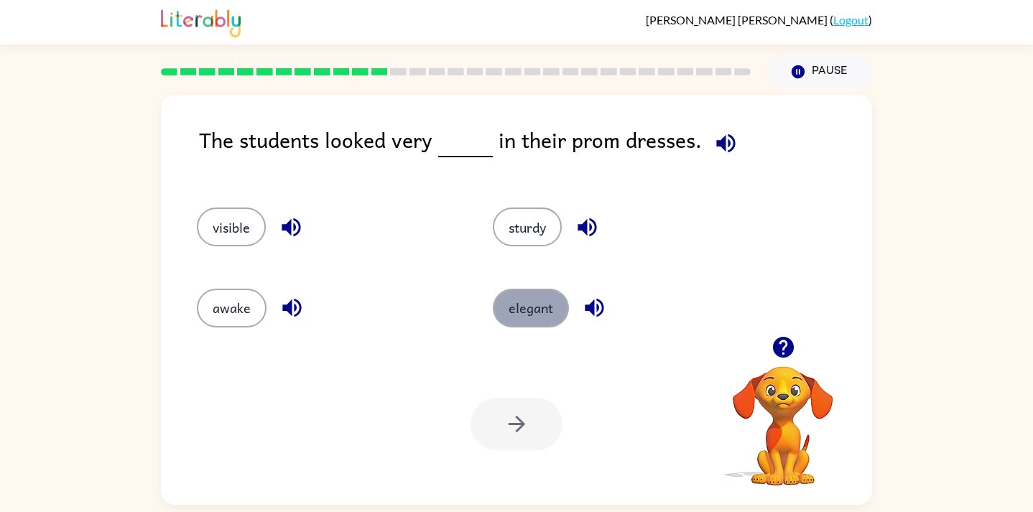
click at [530, 316] on button "elegant" at bounding box center [531, 308] width 76 height 39
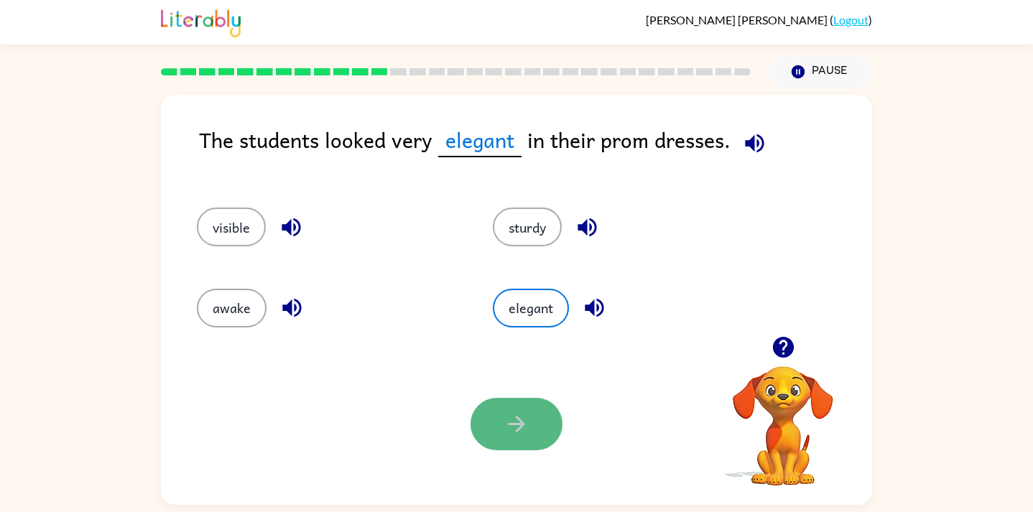
click at [518, 413] on icon "button" at bounding box center [516, 424] width 25 height 25
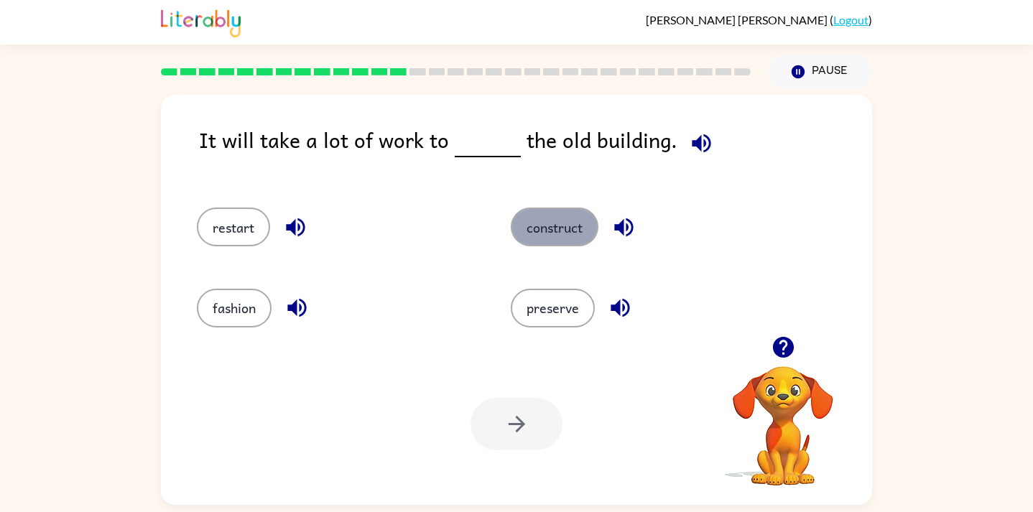
click at [553, 228] on button "construct" at bounding box center [555, 227] width 88 height 39
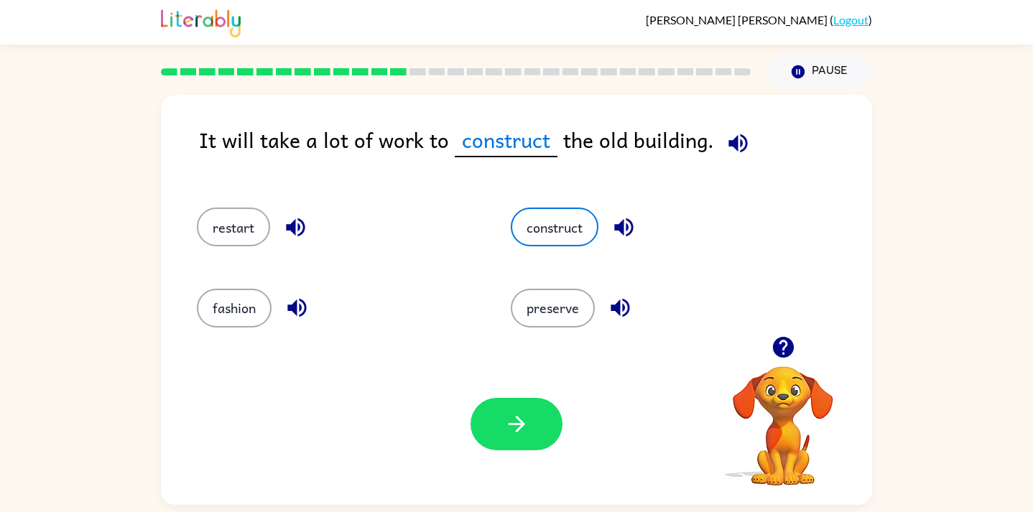
click at [578, 432] on div "Your browser must support playing .mp4 files to use Literably. Please try using…" at bounding box center [516, 424] width 711 height 162
click at [493, 437] on button "button" at bounding box center [517, 424] width 92 height 52
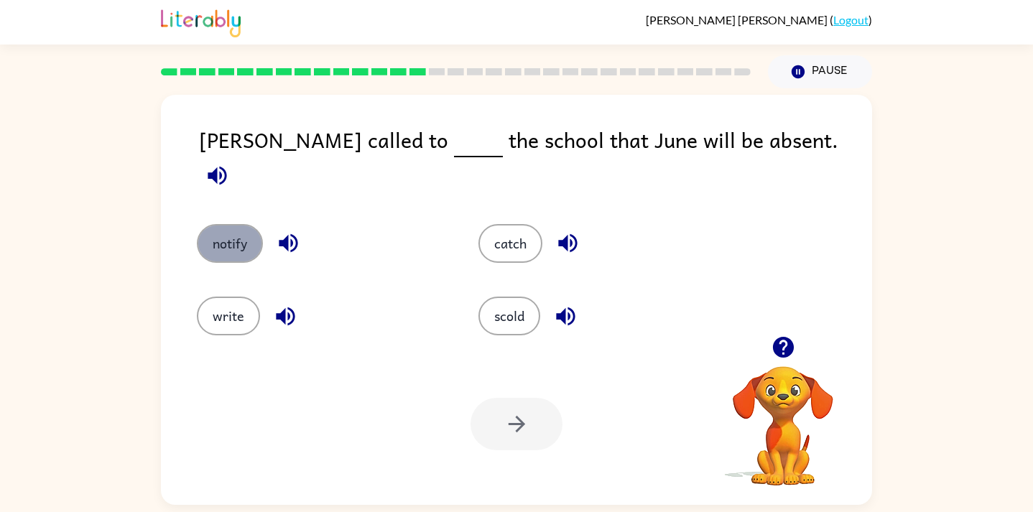
click at [231, 236] on button "notify" at bounding box center [230, 243] width 66 height 39
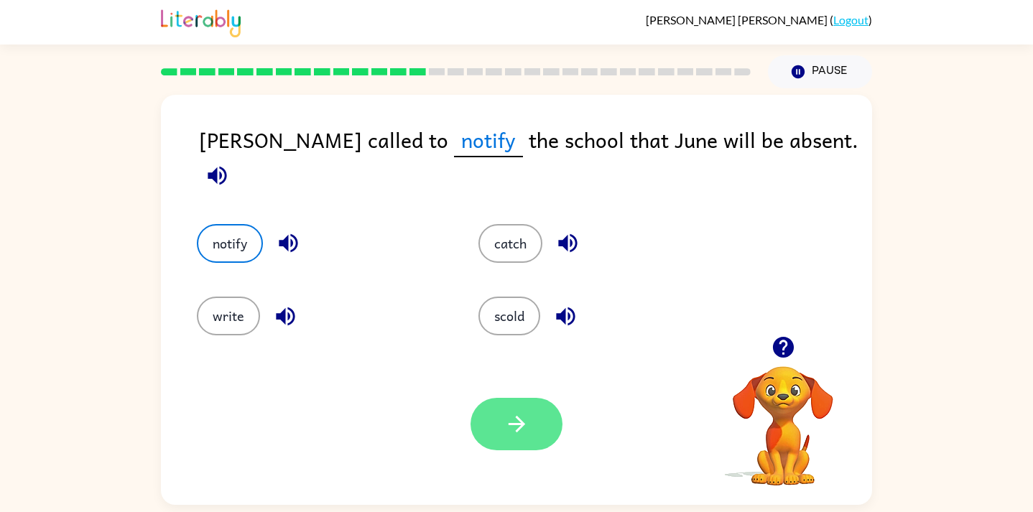
click at [517, 417] on icon "button" at bounding box center [516, 424] width 25 height 25
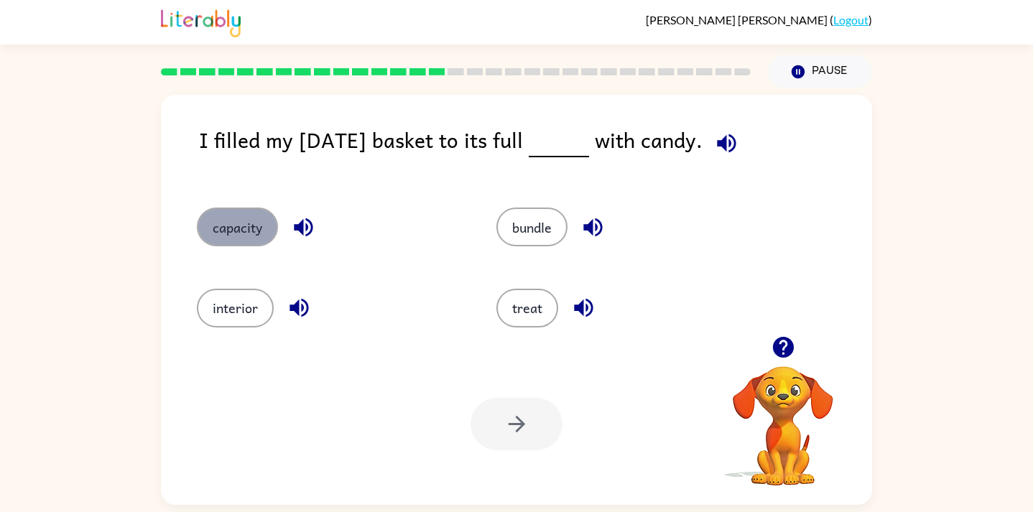
click at [239, 239] on button "capacity" at bounding box center [237, 227] width 81 height 39
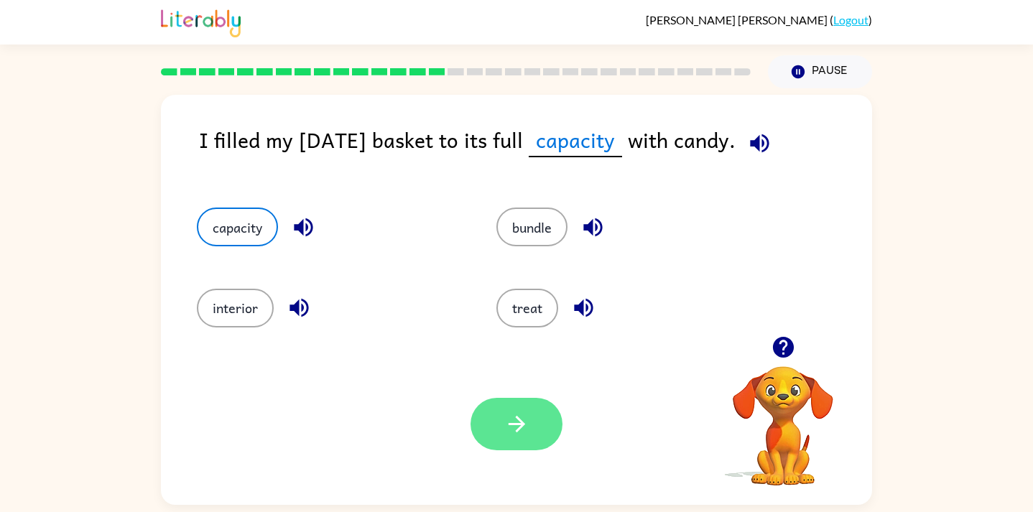
click at [515, 431] on icon "button" at bounding box center [516, 424] width 17 height 17
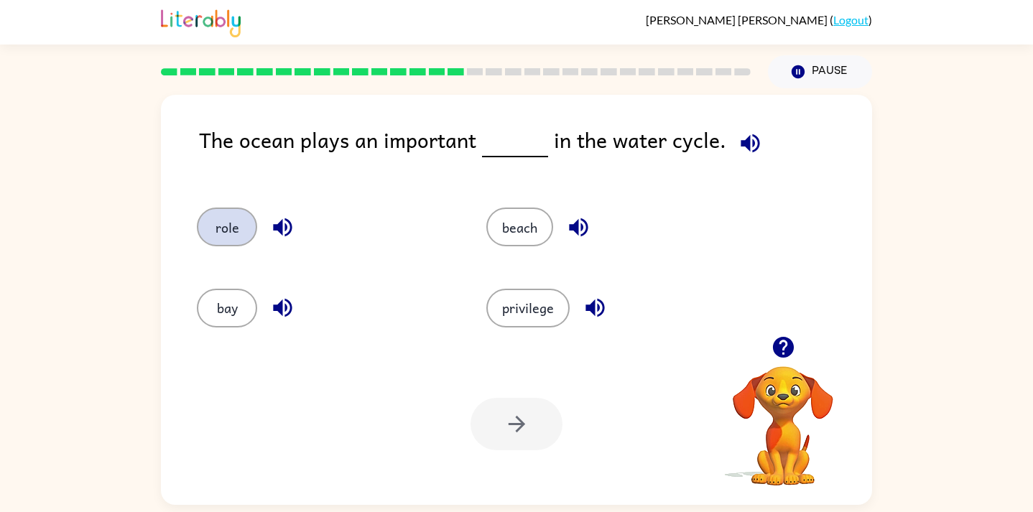
click at [217, 241] on button "role" at bounding box center [227, 227] width 60 height 39
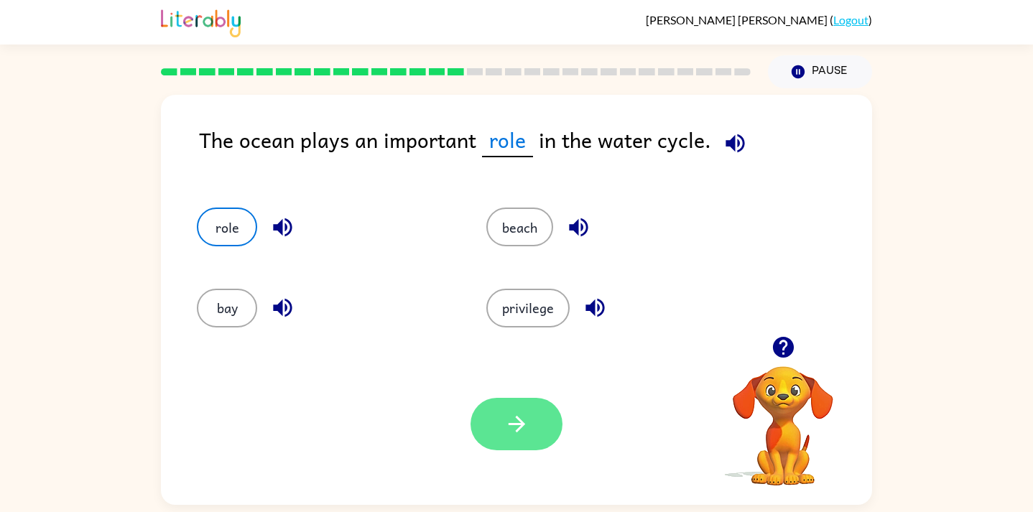
click at [508, 415] on icon "button" at bounding box center [516, 424] width 25 height 25
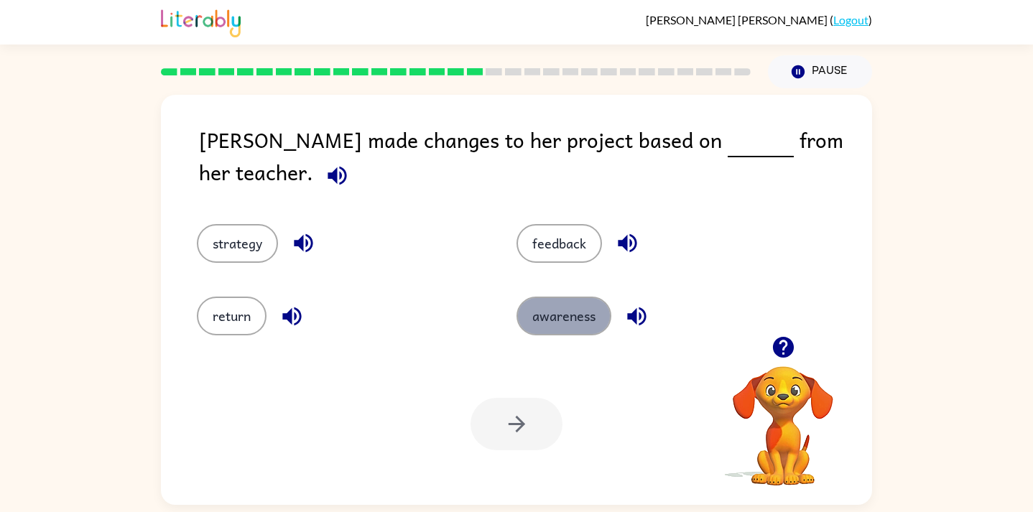
click at [579, 299] on button "awareness" at bounding box center [564, 316] width 95 height 39
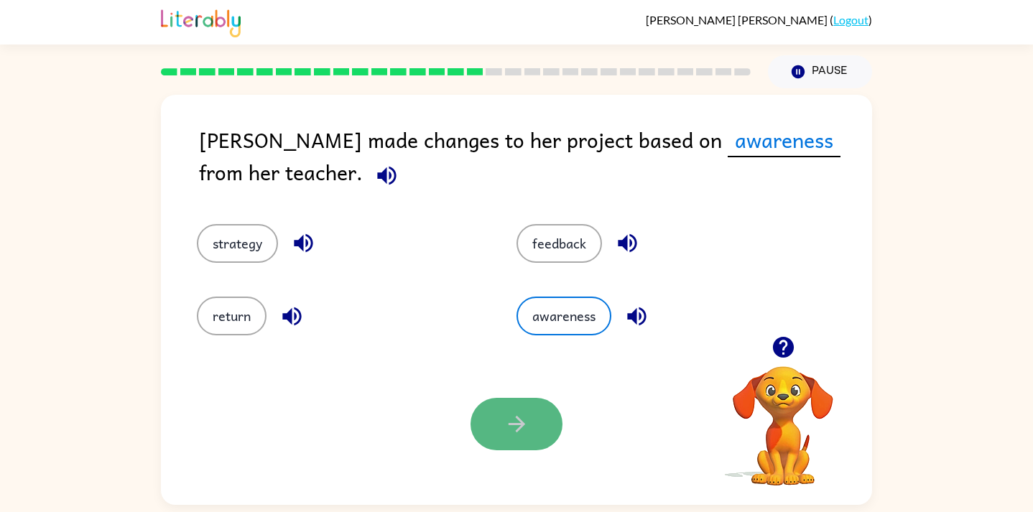
click at [501, 410] on button "button" at bounding box center [517, 424] width 92 height 52
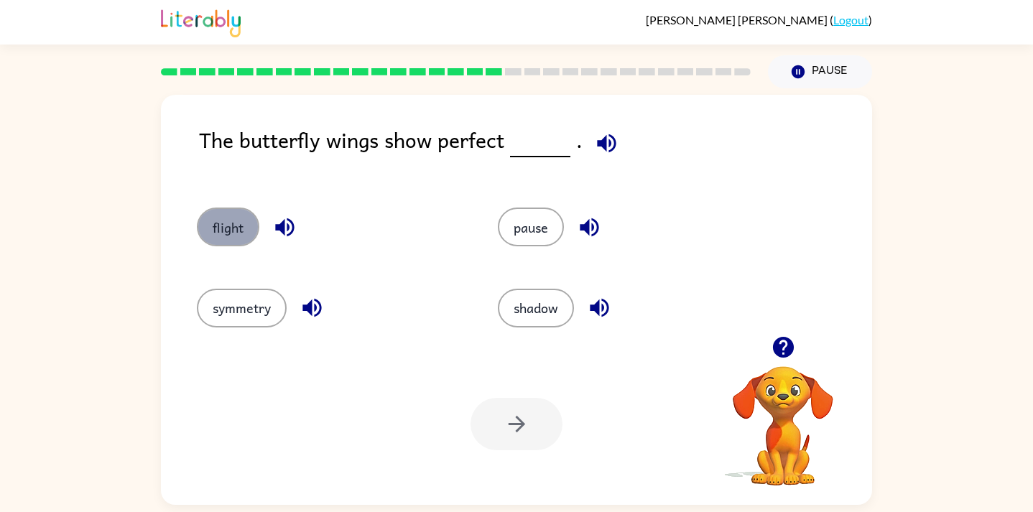
click at [204, 233] on button "flight" at bounding box center [228, 227] width 63 height 39
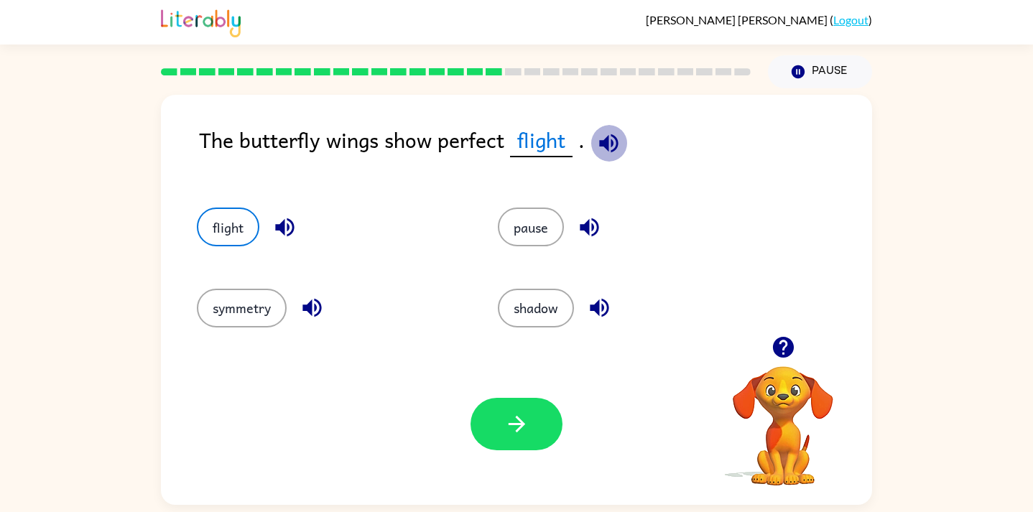
click at [602, 147] on icon "button" at bounding box center [608, 143] width 25 height 25
click at [616, 146] on icon "button" at bounding box center [608, 143] width 19 height 19
click at [288, 232] on icon "button" at bounding box center [284, 227] width 25 height 25
click at [535, 443] on button "button" at bounding box center [517, 424] width 92 height 52
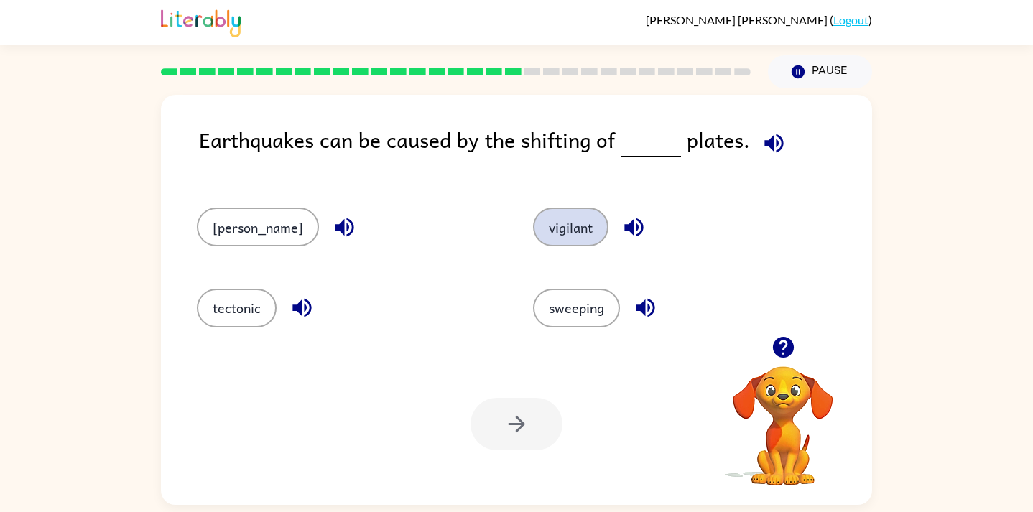
click at [548, 226] on button "vigilant" at bounding box center [570, 227] width 75 height 39
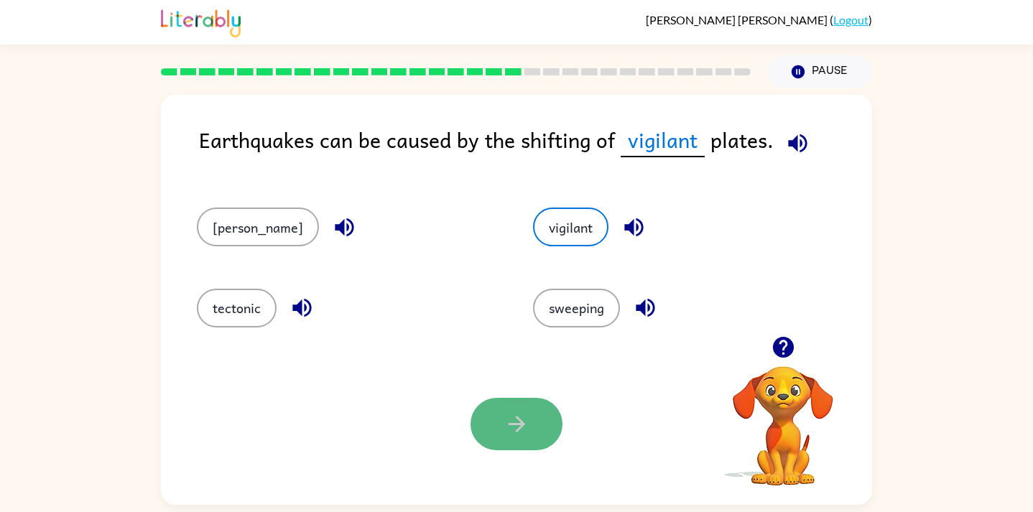
click at [498, 412] on button "button" at bounding box center [517, 424] width 92 height 52
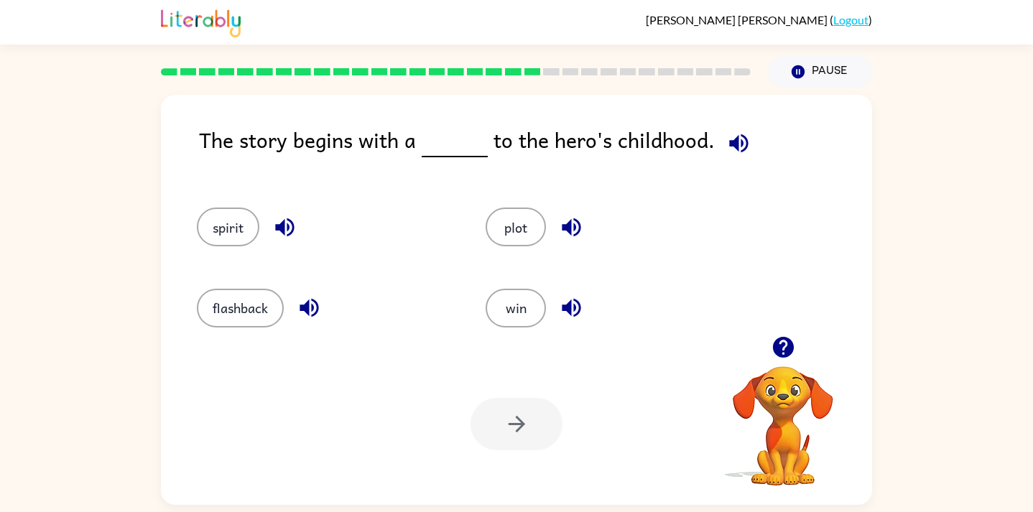
click at [526, 71] on rect at bounding box center [532, 71] width 17 height 7
click at [235, 301] on button "flashback" at bounding box center [240, 308] width 87 height 39
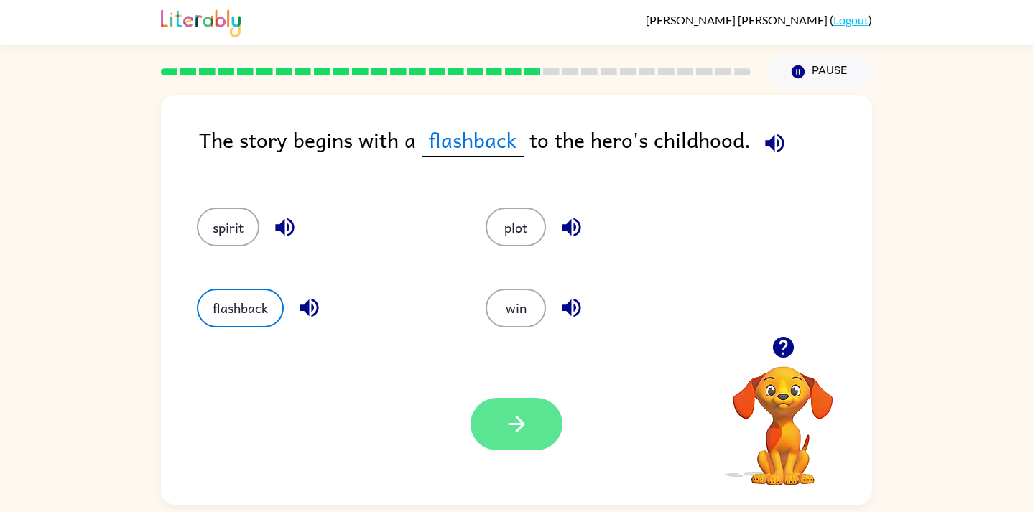
click at [503, 425] on button "button" at bounding box center [517, 424] width 92 height 52
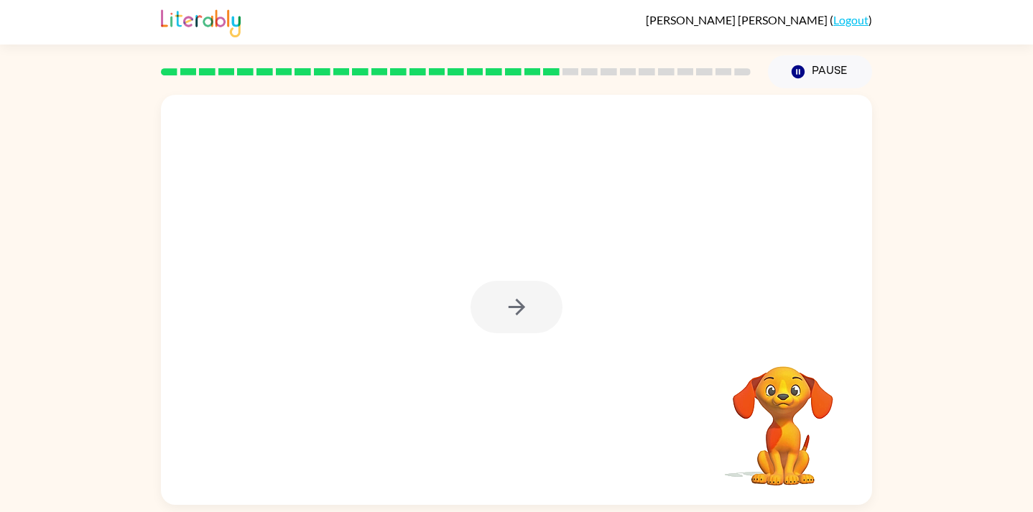
click at [518, 299] on div at bounding box center [517, 307] width 92 height 52
click at [514, 300] on icon "button" at bounding box center [516, 307] width 25 height 25
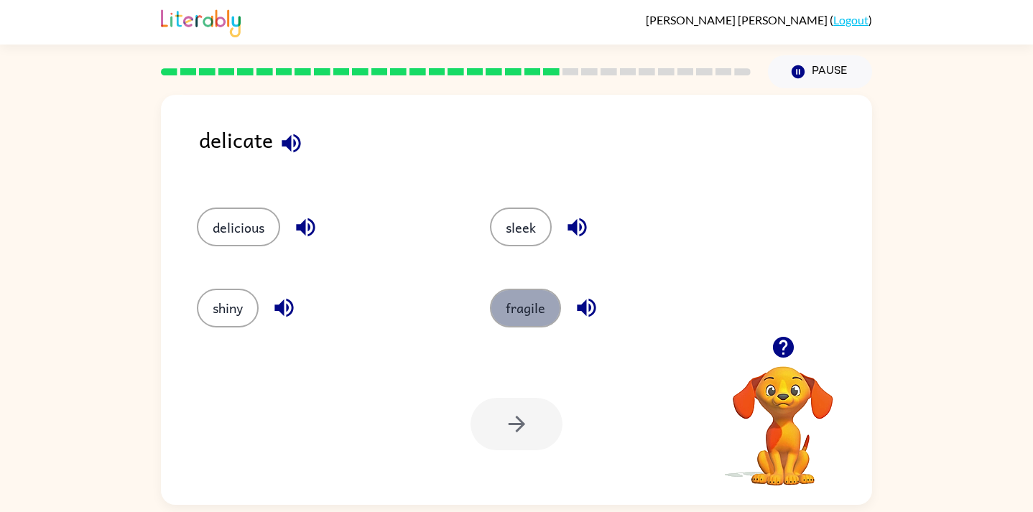
click at [524, 310] on button "fragile" at bounding box center [525, 308] width 71 height 39
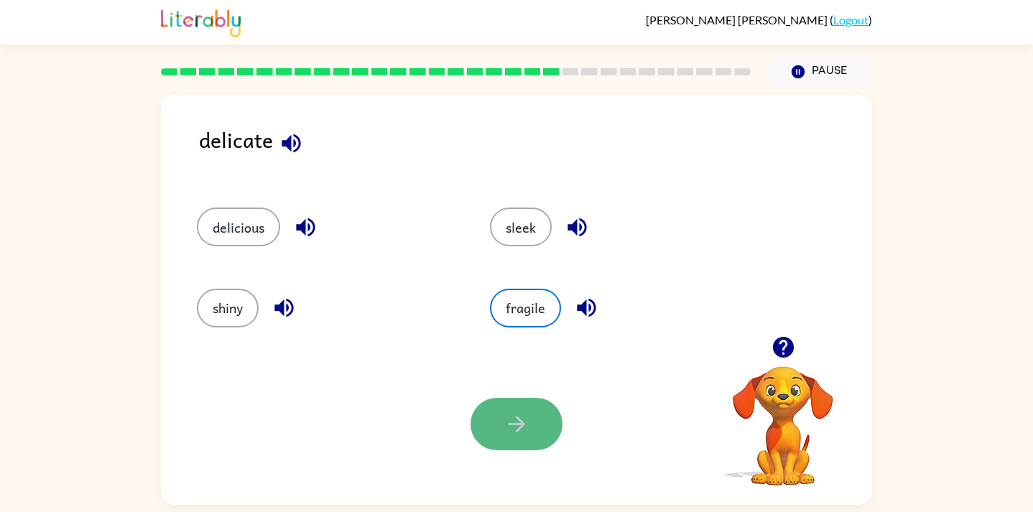
click at [530, 415] on button "button" at bounding box center [517, 424] width 92 height 52
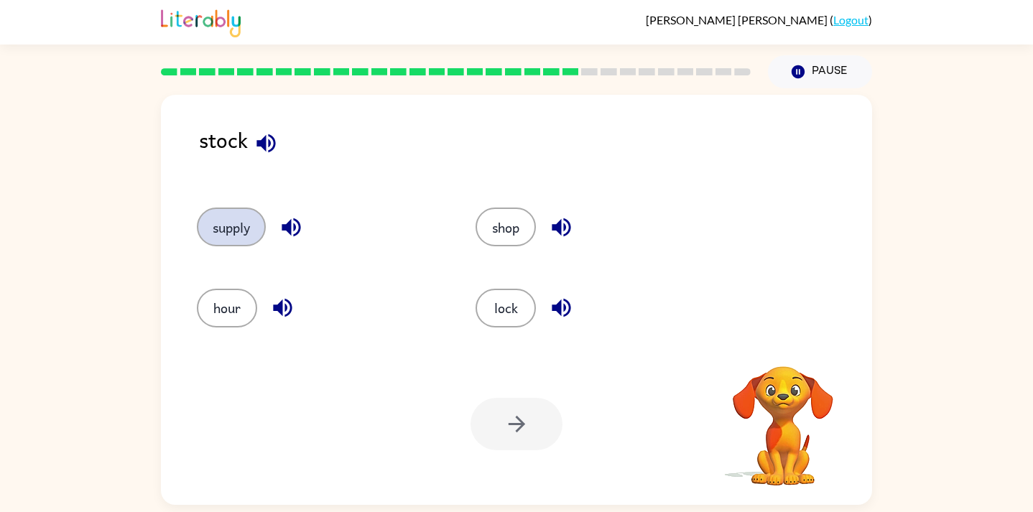
click at [244, 230] on button "supply" at bounding box center [231, 227] width 69 height 39
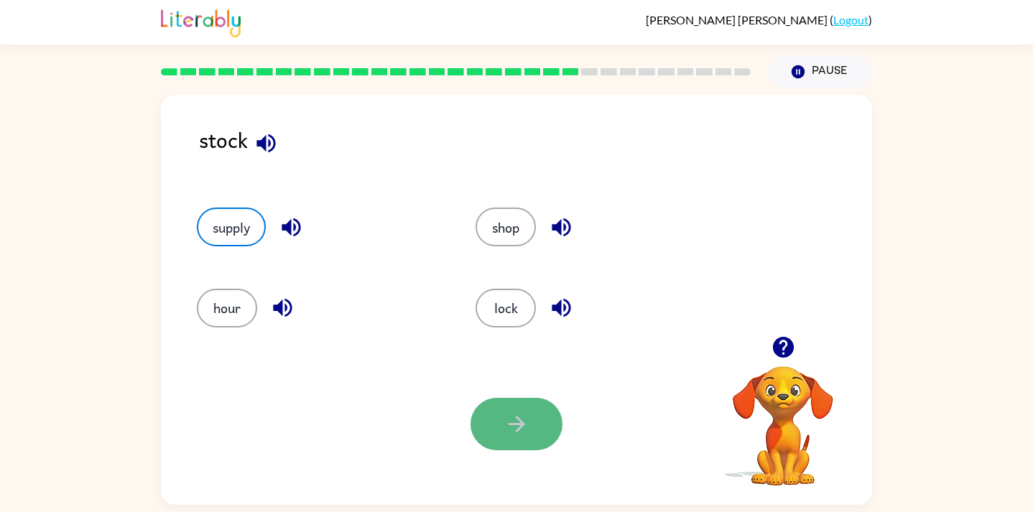
click at [519, 420] on icon "button" at bounding box center [516, 424] width 17 height 17
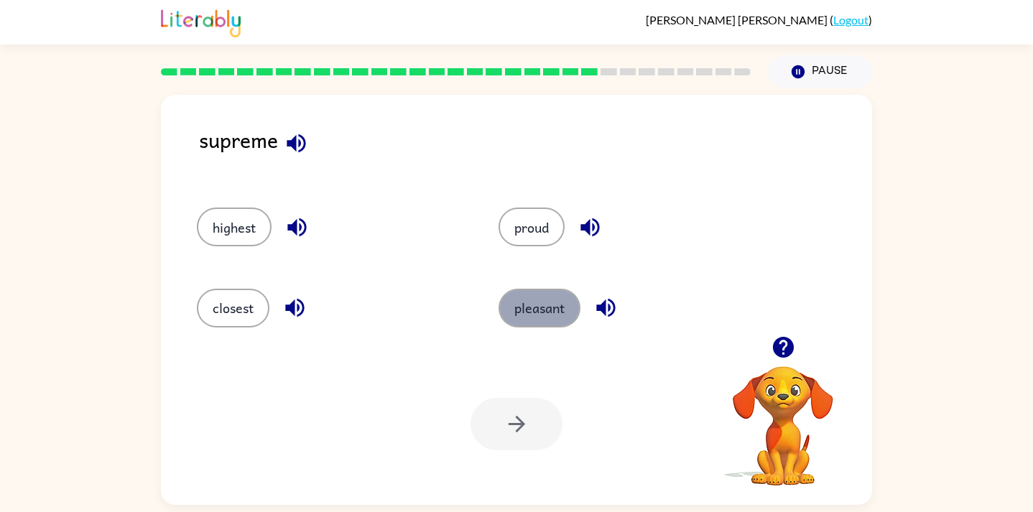
click at [558, 313] on button "pleasant" at bounding box center [540, 308] width 82 height 39
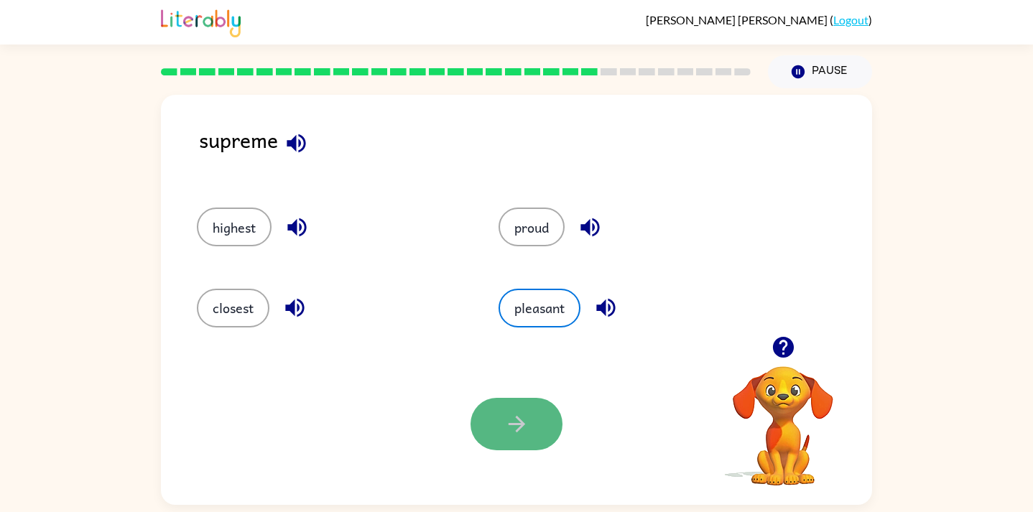
click at [504, 423] on icon "button" at bounding box center [516, 424] width 25 height 25
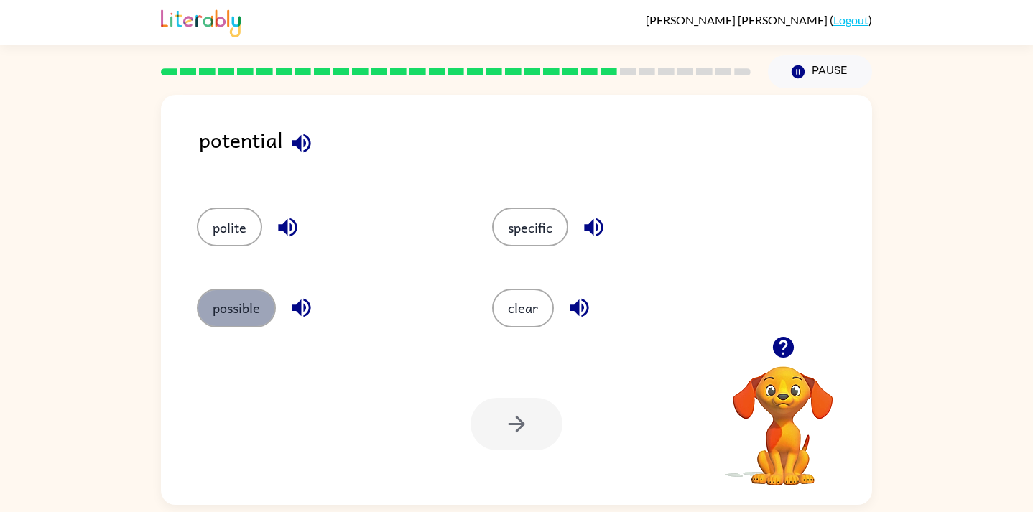
click at [247, 310] on button "possible" at bounding box center [236, 308] width 79 height 39
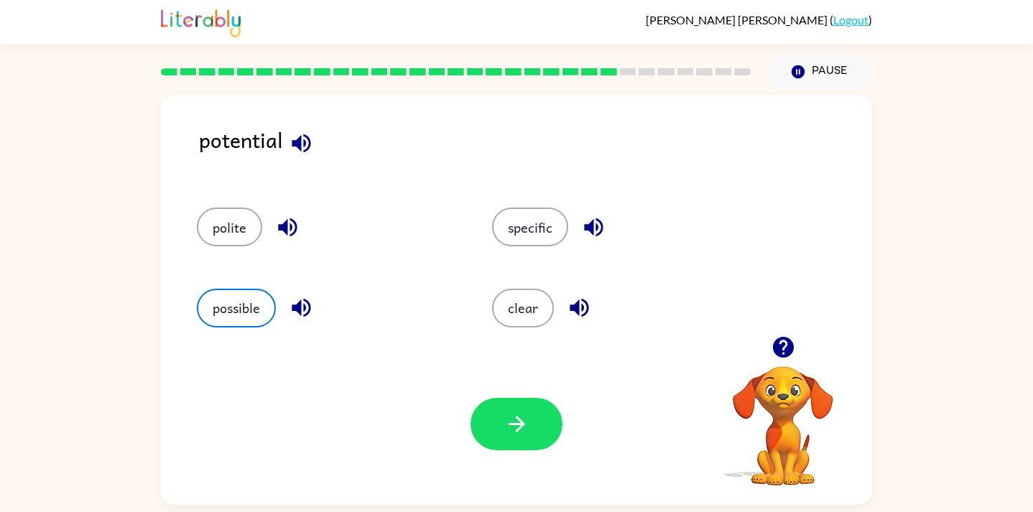
click at [508, 417] on icon "button" at bounding box center [516, 424] width 25 height 25
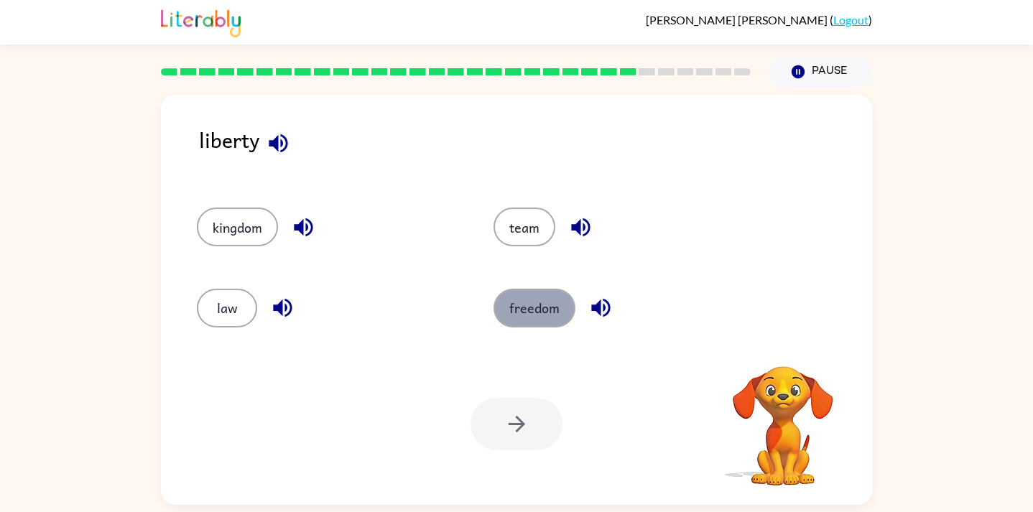
click at [531, 313] on button "freedom" at bounding box center [535, 308] width 82 height 39
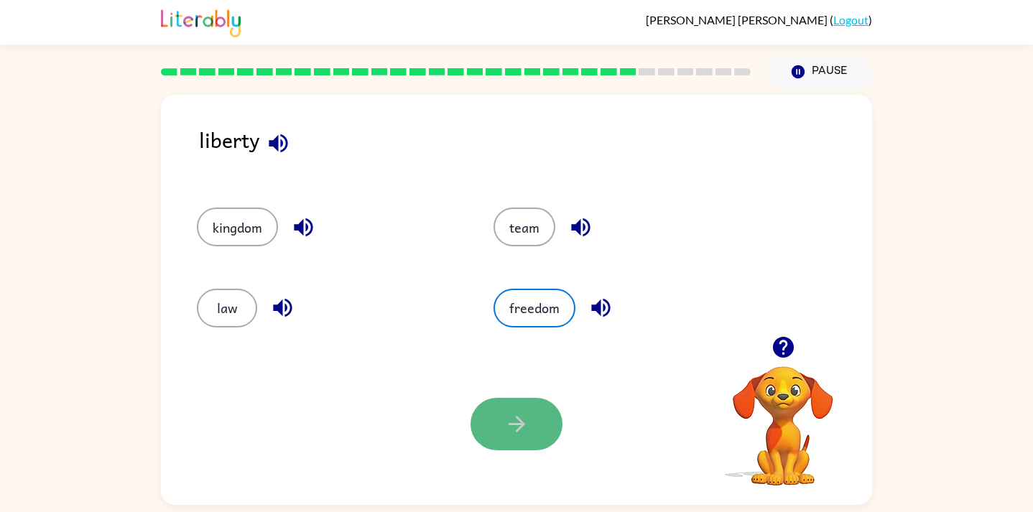
click at [532, 430] on button "button" at bounding box center [517, 424] width 92 height 52
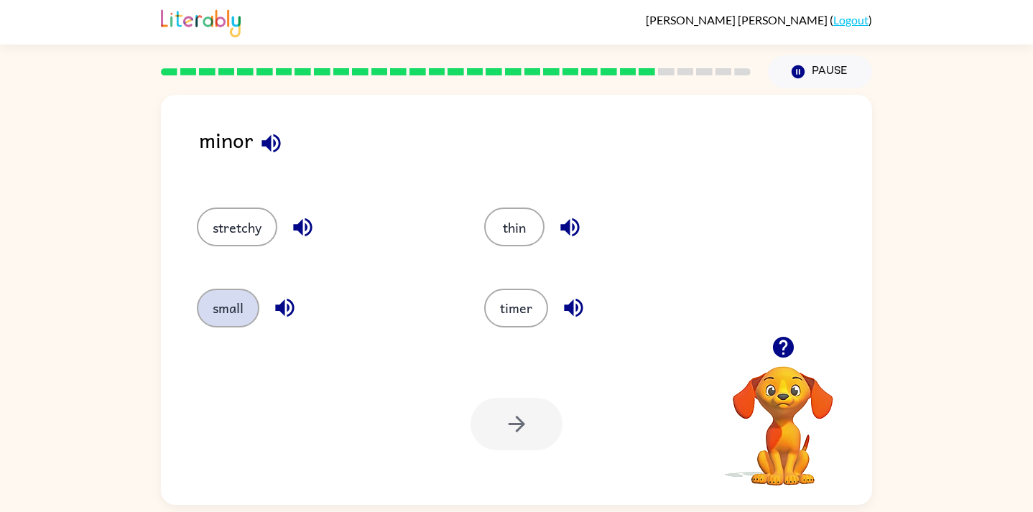
click at [245, 299] on button "small" at bounding box center [228, 308] width 63 height 39
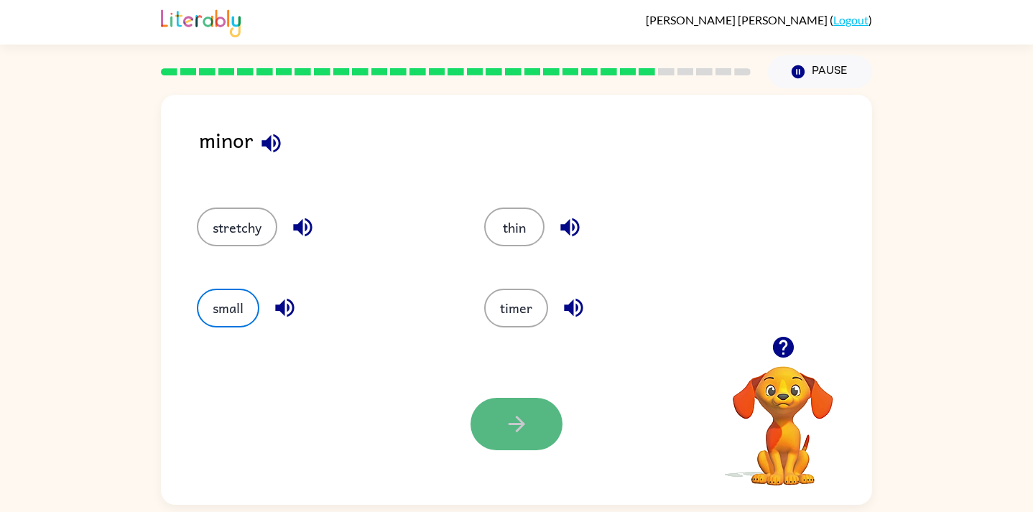
click at [505, 412] on icon "button" at bounding box center [516, 424] width 25 height 25
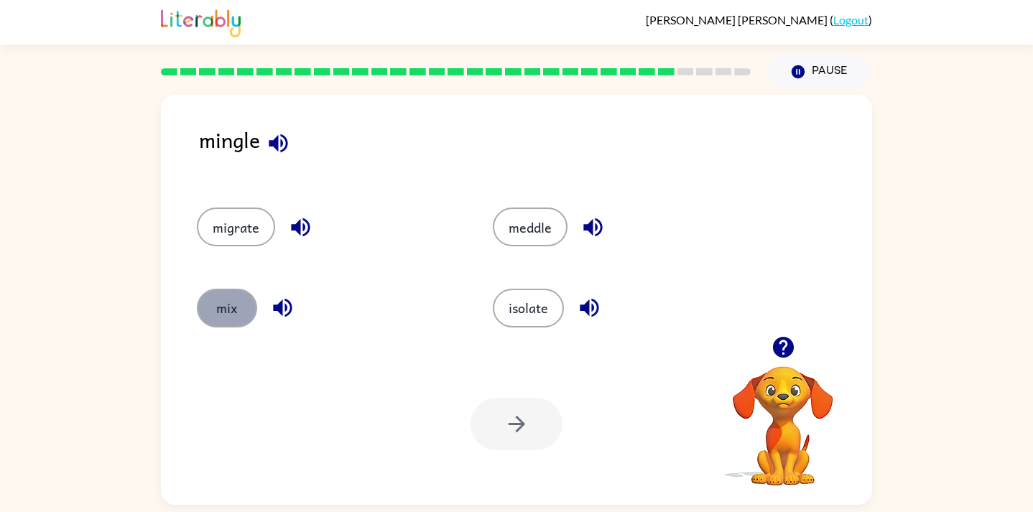
click at [215, 315] on button "mix" at bounding box center [227, 308] width 60 height 39
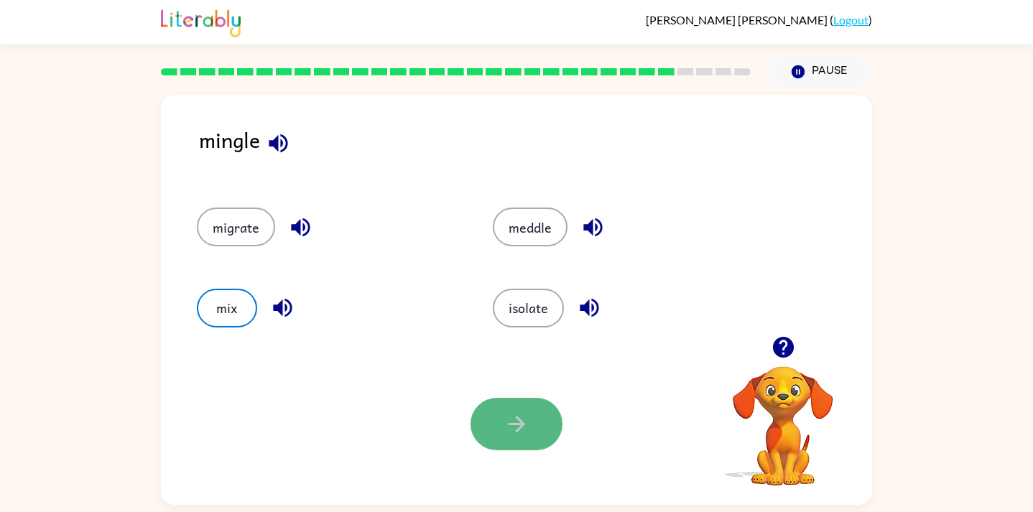
click at [550, 439] on button "button" at bounding box center [517, 424] width 92 height 52
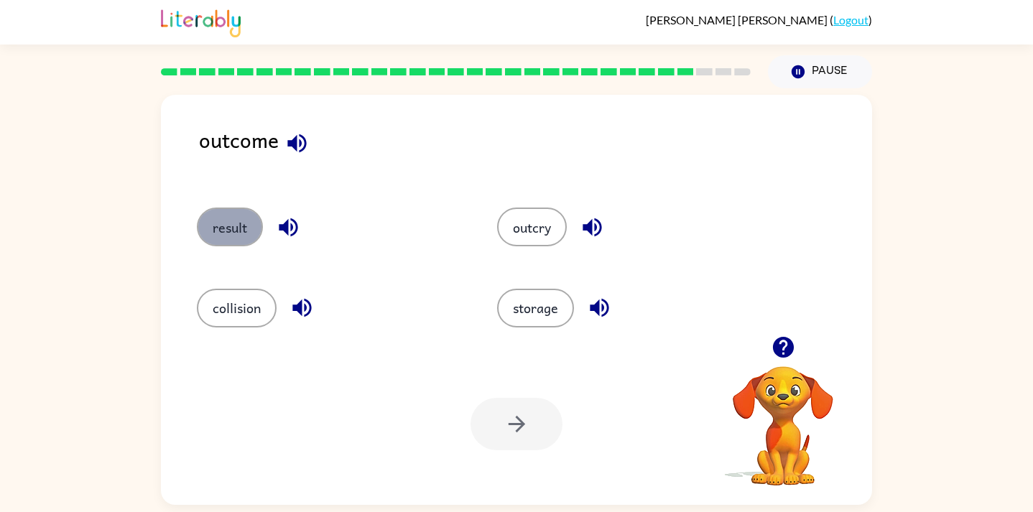
click at [235, 241] on button "result" at bounding box center [230, 227] width 66 height 39
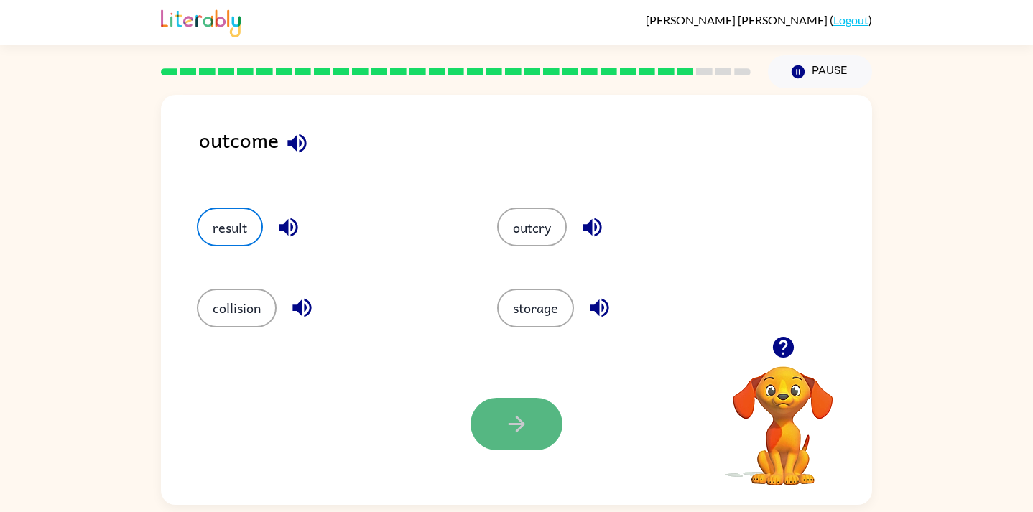
click at [507, 415] on icon "button" at bounding box center [516, 424] width 25 height 25
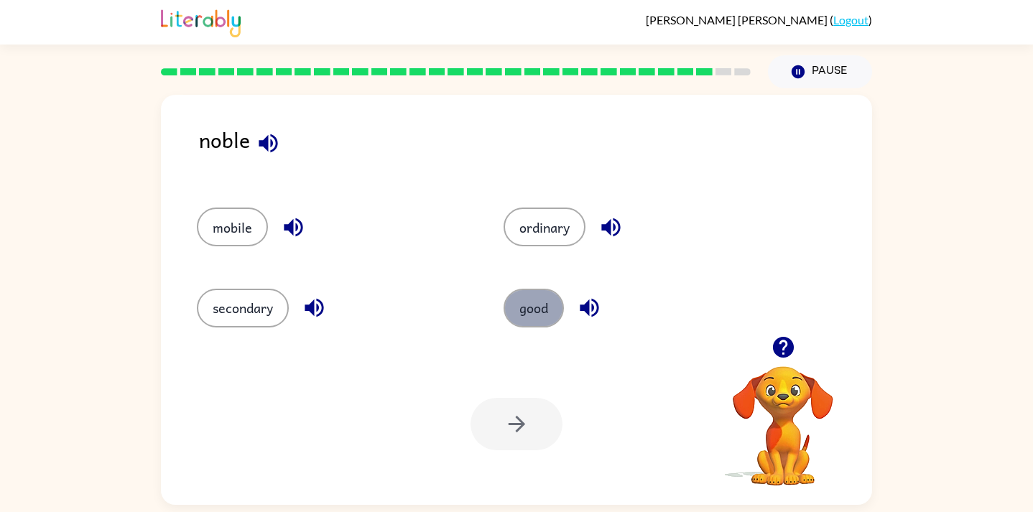
click at [529, 310] on button "good" at bounding box center [534, 308] width 60 height 39
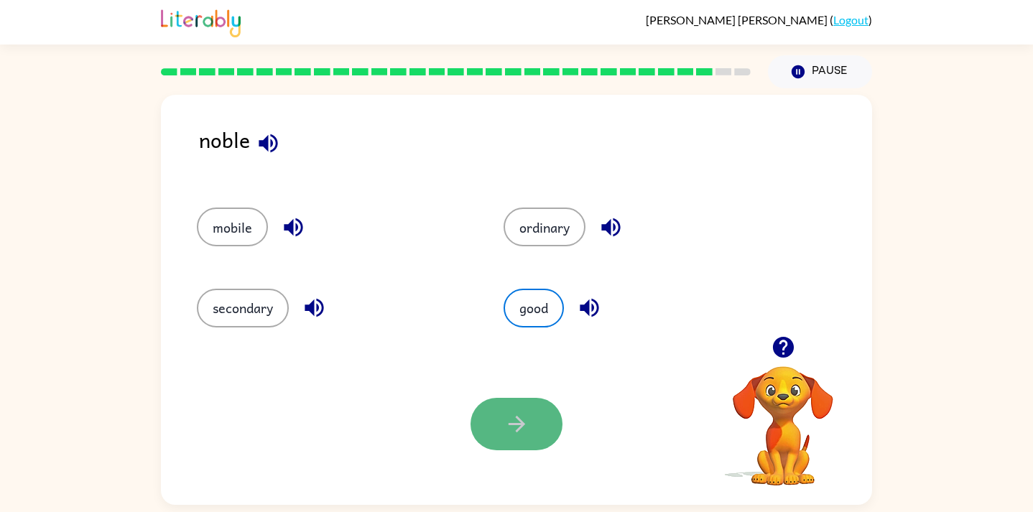
click at [498, 420] on button "button" at bounding box center [517, 424] width 92 height 52
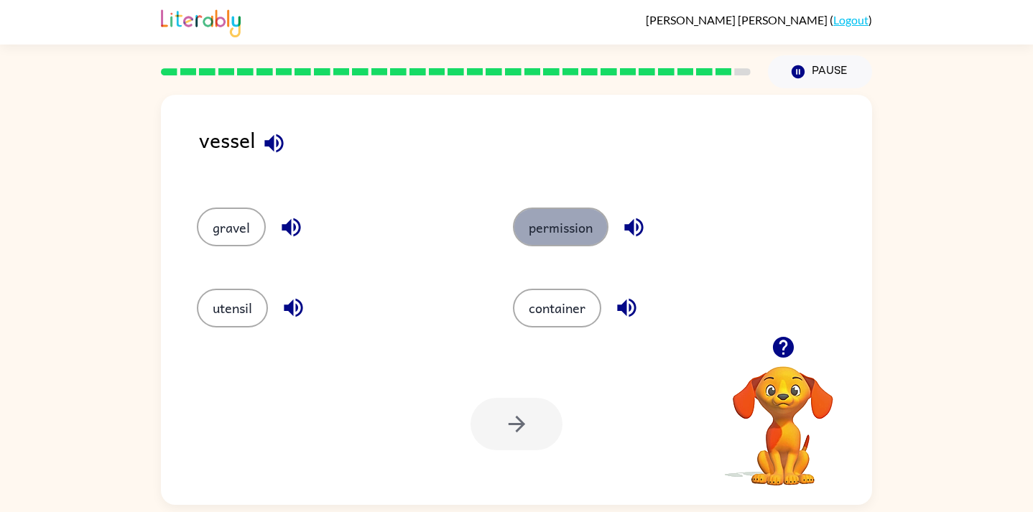
click at [550, 232] on button "permission" at bounding box center [561, 227] width 96 height 39
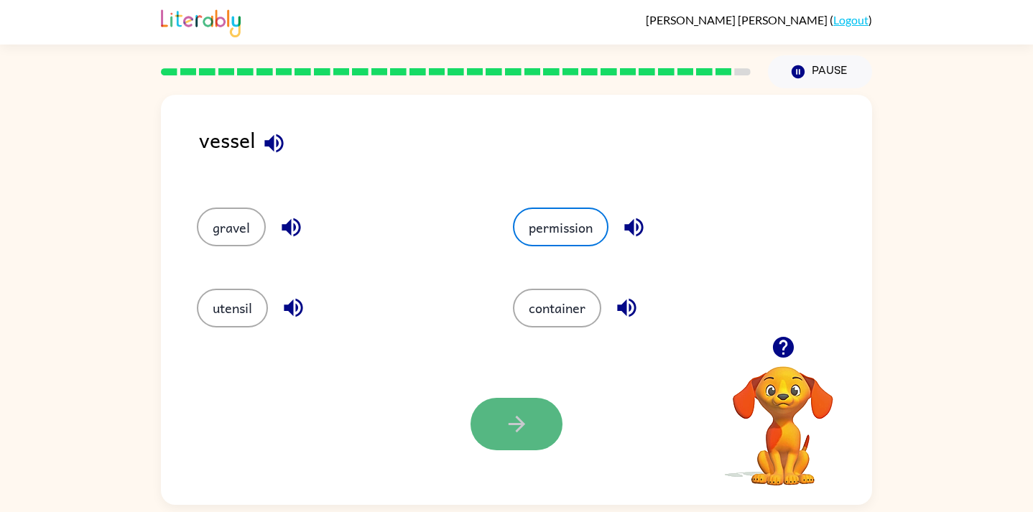
click at [533, 432] on button "button" at bounding box center [517, 424] width 92 height 52
